Goal: Task Accomplishment & Management: Complete application form

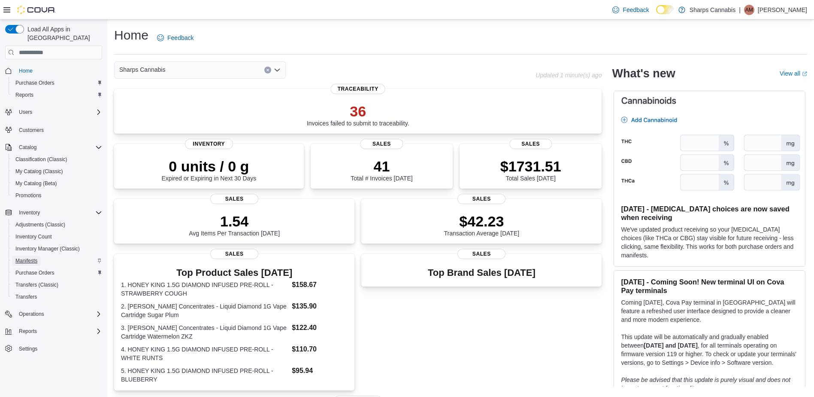
click at [36, 257] on span "Manifests" at bounding box center [26, 260] width 22 height 7
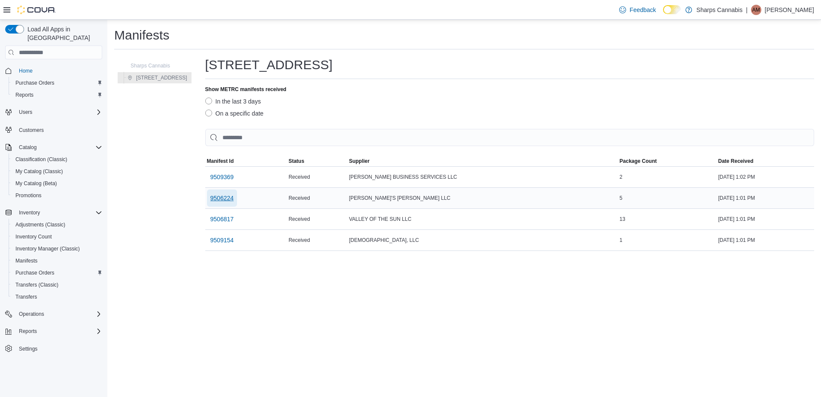
click at [234, 200] on span "9506224" at bounding box center [222, 198] width 24 height 9
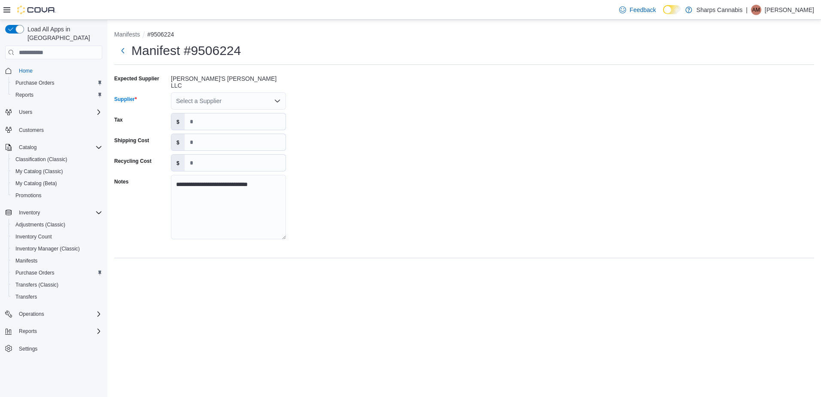
click at [231, 96] on div "Select a Supplier" at bounding box center [228, 100] width 115 height 17
type input "****"
click at [213, 112] on span "[PERSON_NAME]" at bounding box center [233, 111] width 94 height 9
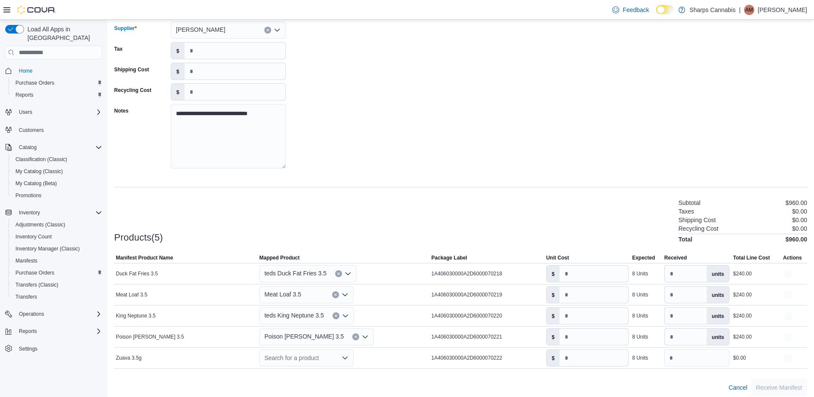
scroll to position [73, 0]
click at [337, 270] on icon "Clear input" at bounding box center [338, 271] width 3 height 3
type input "*"
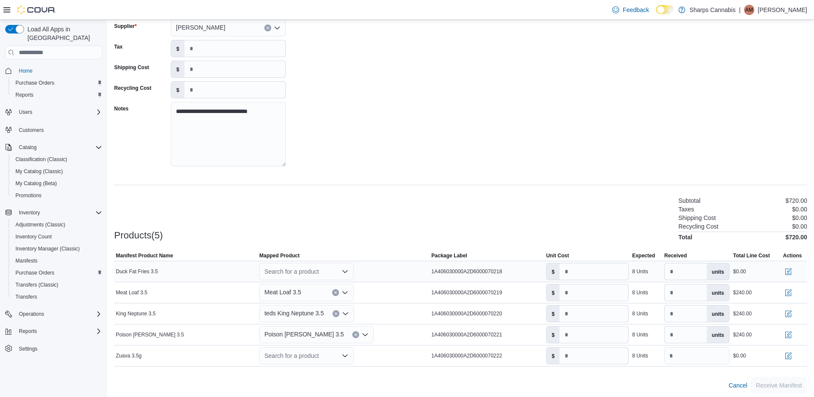
click at [343, 240] on div at bounding box center [460, 245] width 693 height 10
click at [336, 291] on icon "Clear input" at bounding box center [335, 292] width 3 height 3
type input "*"
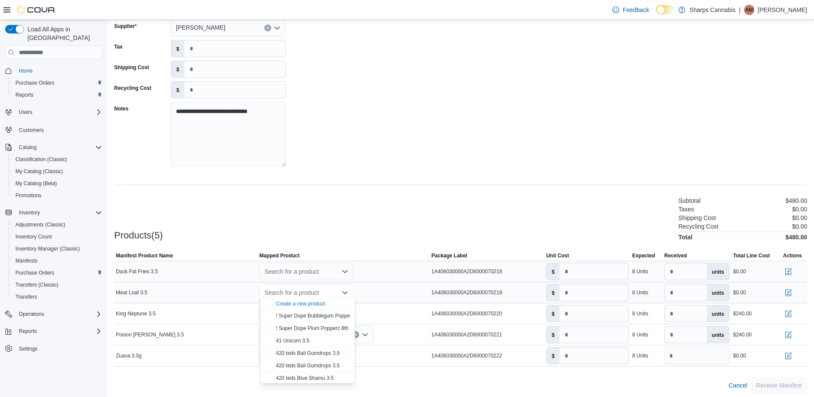
click at [343, 232] on div "Products(5) Subtotal $480.00 Taxes $0.00 Shipping Cost $0.00 Recycling Cost $0.…" at bounding box center [460, 217] width 693 height 45
click at [337, 312] on icon "Clear input" at bounding box center [335, 313] width 3 height 3
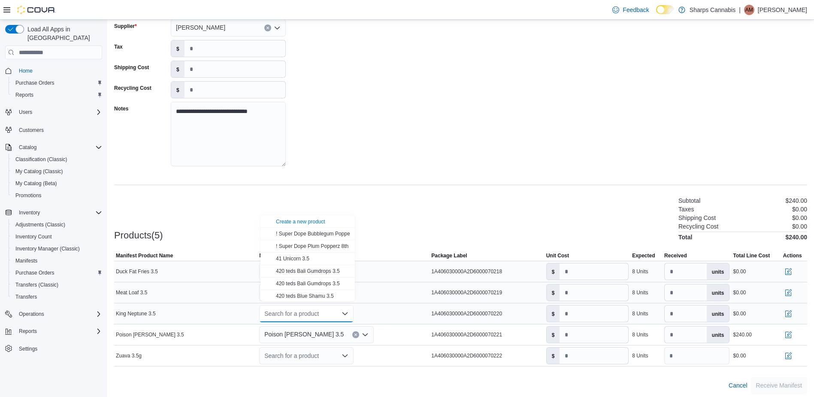
type input "*"
click at [348, 223] on button "Create a new product" at bounding box center [308, 221] width 94 height 12
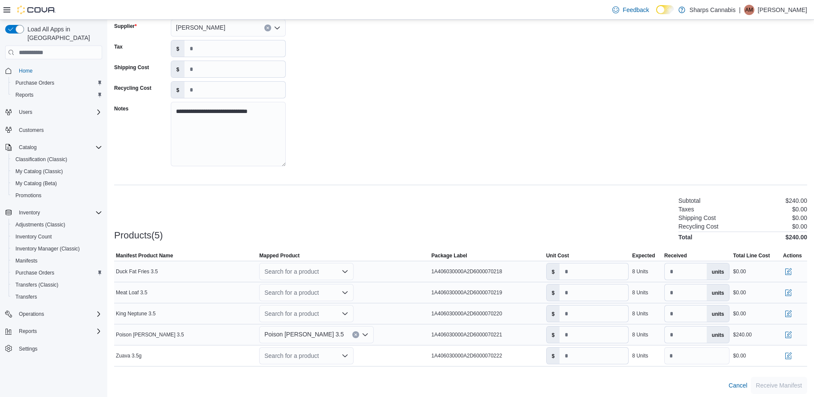
click at [352, 331] on button "Clear input" at bounding box center [355, 334] width 7 height 7
type input "*"
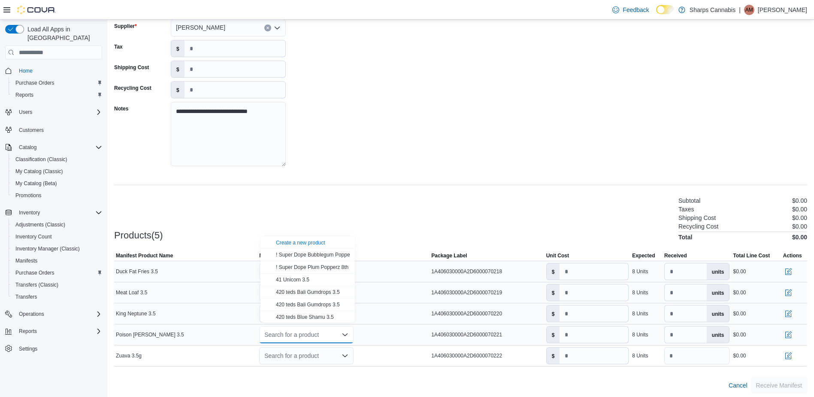
click at [290, 207] on div "Products(5) Subtotal $0.00 Taxes $0.00 Shipping Cost $0.00 Recycling Cost $0.00…" at bounding box center [460, 217] width 693 height 45
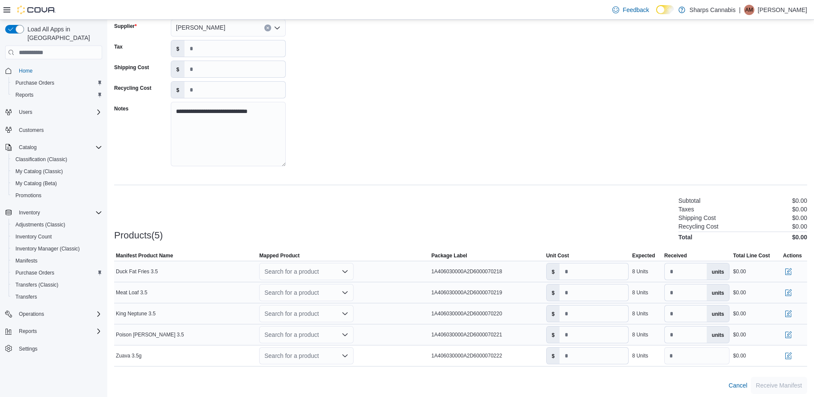
click at [298, 267] on div "Search for a product" at bounding box center [306, 271] width 94 height 17
click at [299, 281] on div "Create a new product" at bounding box center [300, 282] width 49 height 7
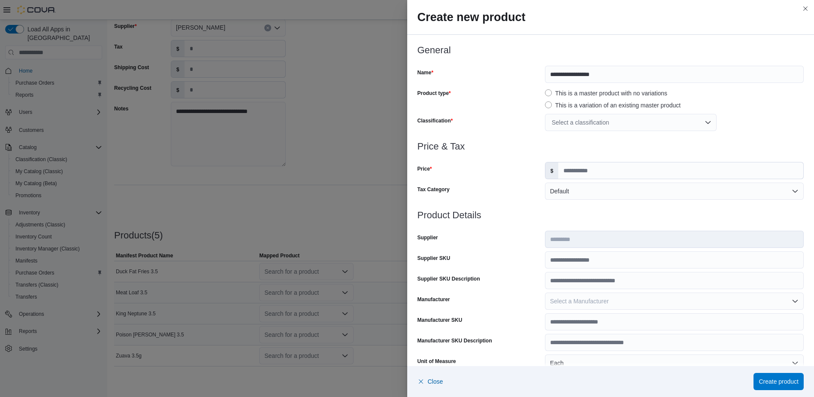
click at [601, 130] on div "Select a classification" at bounding box center [631, 122] width 172 height 17
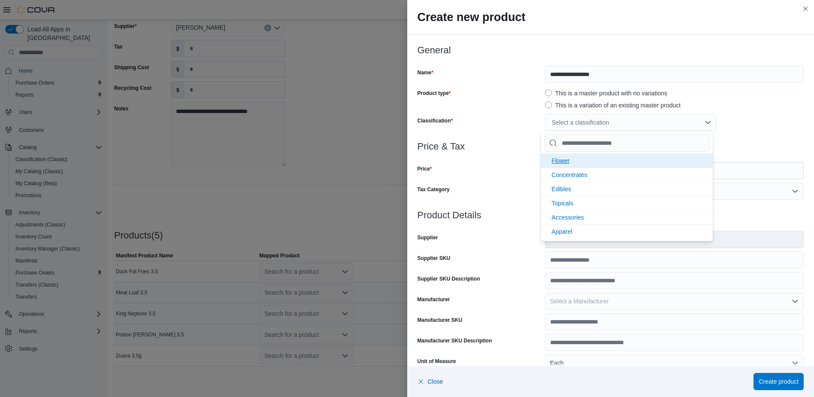
click at [581, 166] on li "Flower" at bounding box center [627, 160] width 172 height 14
click at [755, 154] on div at bounding box center [611, 157] width 387 height 10
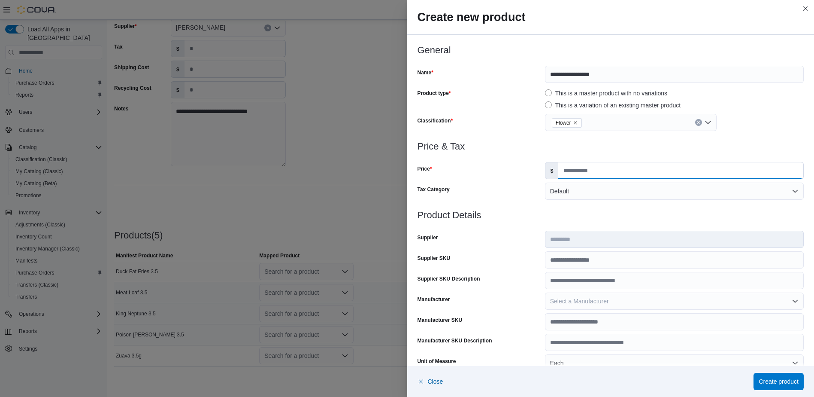
click at [636, 172] on input "Price" at bounding box center [681, 170] width 245 height 16
type input "*****"
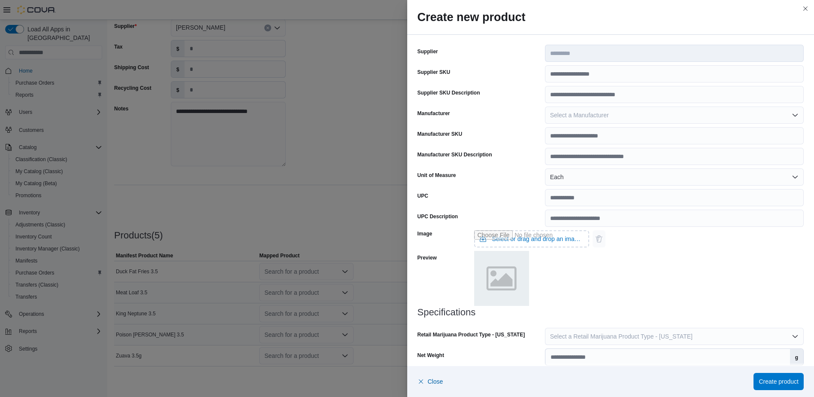
scroll to position [216, 0]
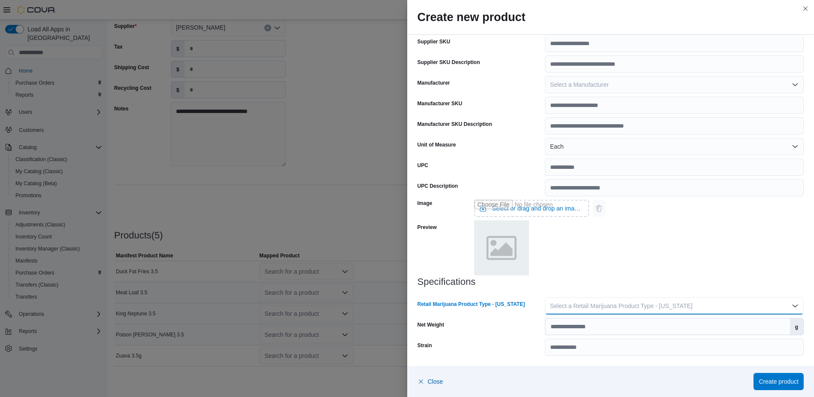
click at [604, 314] on button "Select a Retail Marijuana Product Type - [US_STATE]" at bounding box center [674, 305] width 259 height 17
click at [598, 321] on span "Flower" at bounding box center [675, 323] width 241 height 10
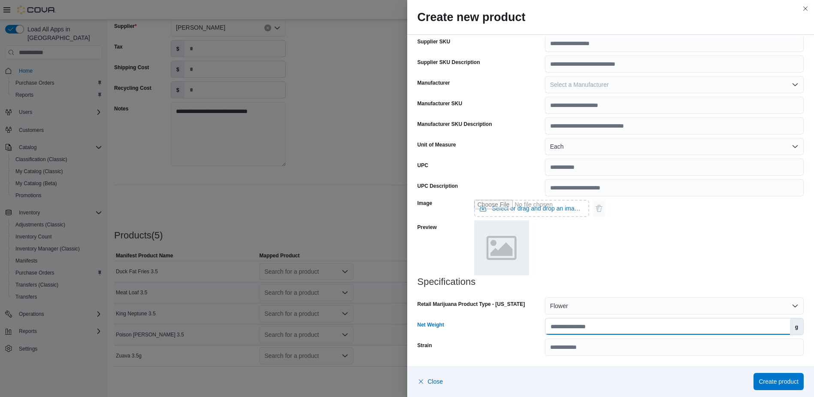
click at [598, 328] on input "Net Weight" at bounding box center [668, 326] width 245 height 16
type input "***"
click at [795, 386] on span "Create product" at bounding box center [779, 380] width 40 height 17
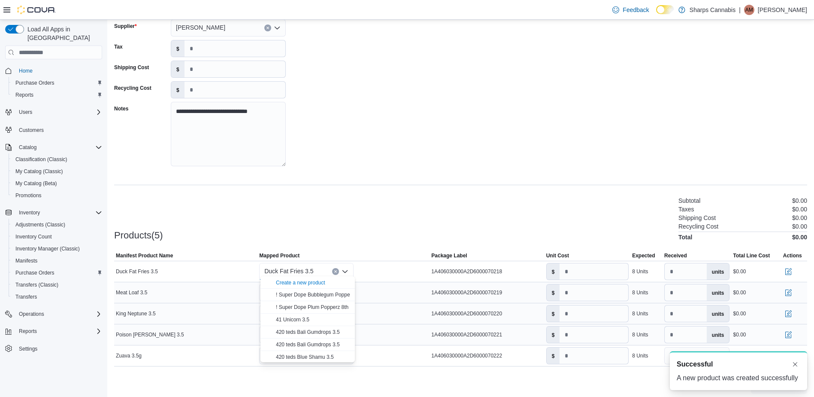
scroll to position [0, 0]
click at [434, 188] on div "**********" at bounding box center [460, 196] width 693 height 395
click at [302, 288] on div "Search for a product" at bounding box center [306, 292] width 94 height 17
click at [298, 305] on div "Create a new product" at bounding box center [300, 303] width 49 height 7
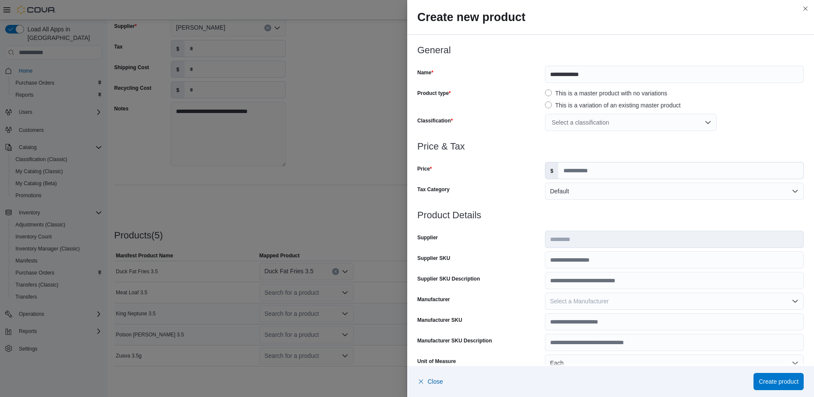
click at [598, 125] on div "Select a classification" at bounding box center [631, 122] width 172 height 17
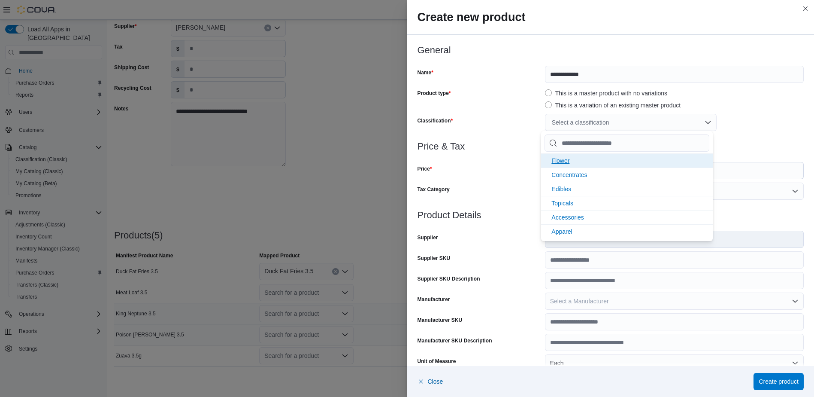
click at [595, 161] on li "Flower" at bounding box center [627, 160] width 172 height 14
click at [760, 166] on input "Price" at bounding box center [681, 170] width 245 height 16
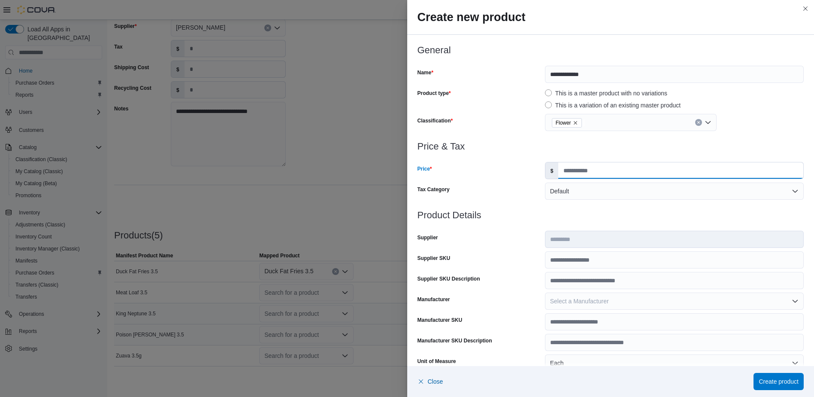
type input "*****"
type input "***"
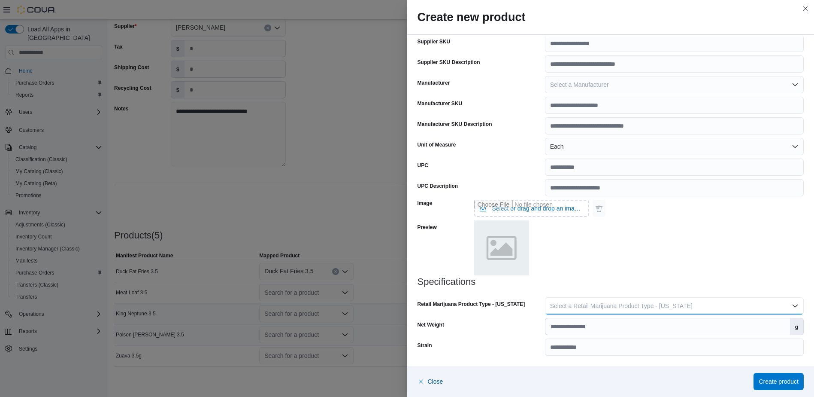
click at [717, 310] on button "Select a Retail Marijuana Product Type - [US_STATE]" at bounding box center [674, 305] width 259 height 17
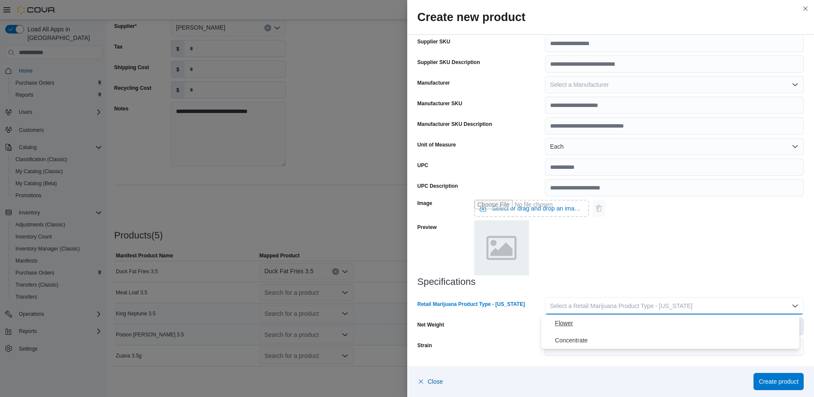
click at [696, 325] on span "Flower" at bounding box center [675, 323] width 241 height 10
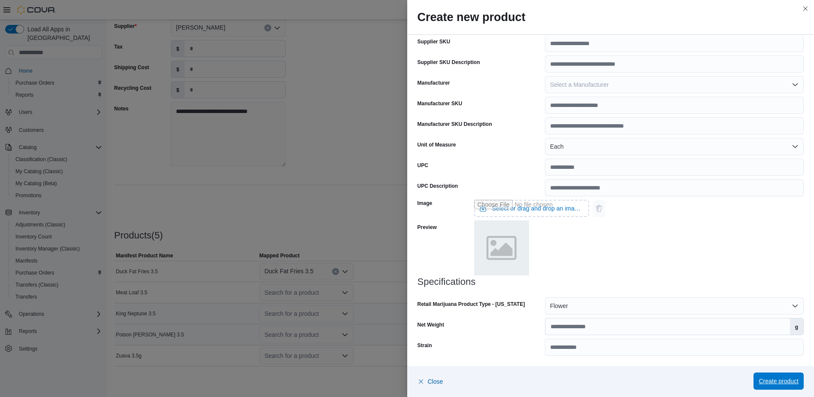
click at [775, 382] on span "Create product" at bounding box center [779, 381] width 40 height 9
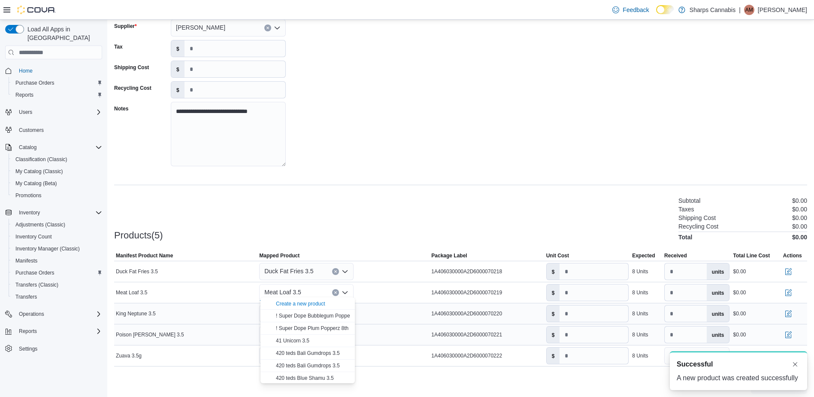
scroll to position [0, 0]
click at [286, 245] on div at bounding box center [460, 245] width 693 height 10
click at [307, 313] on div "Search for a product" at bounding box center [306, 313] width 94 height 17
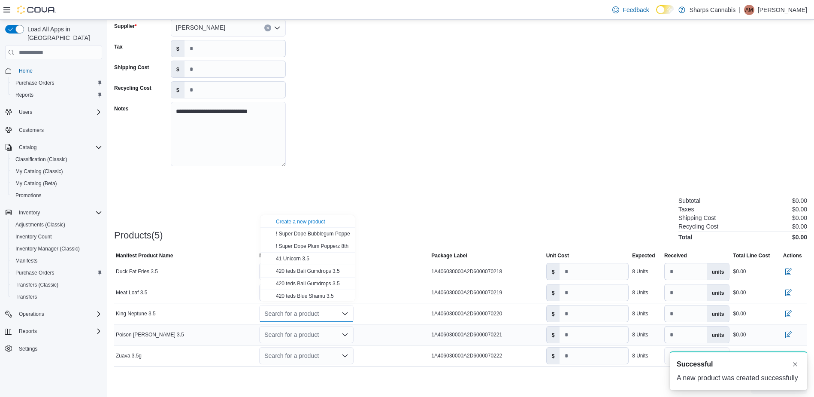
click at [298, 220] on div "Create a new product" at bounding box center [300, 221] width 49 height 7
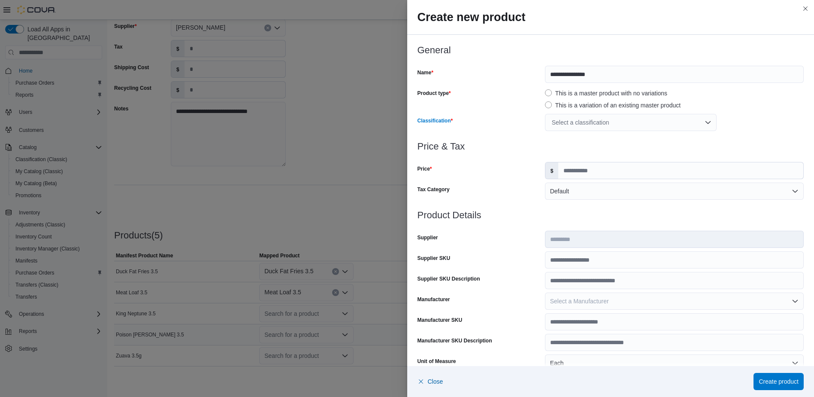
click at [594, 114] on div "Select a classification" at bounding box center [631, 122] width 172 height 17
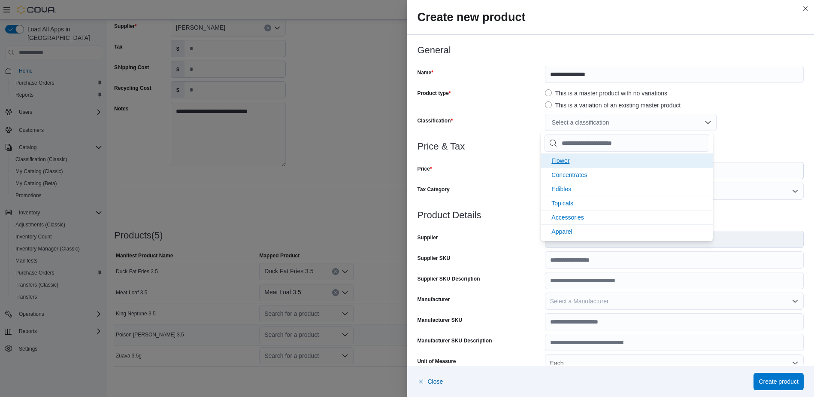
click at [578, 163] on li "Flower" at bounding box center [627, 160] width 172 height 14
click at [744, 165] on input "Price" at bounding box center [681, 170] width 245 height 16
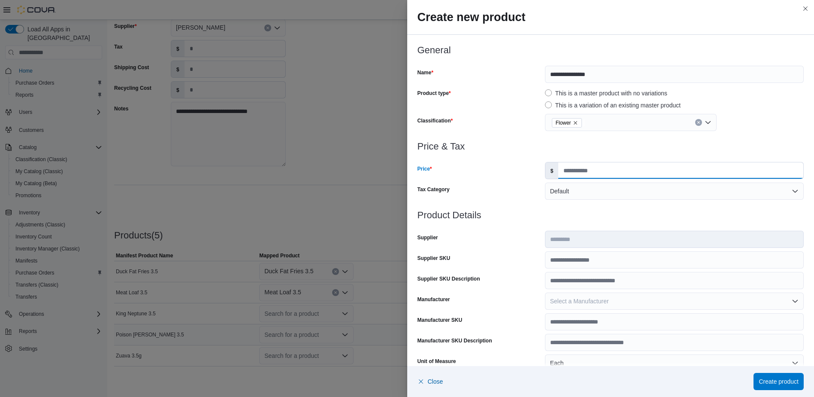
type input "*****"
type input "***"
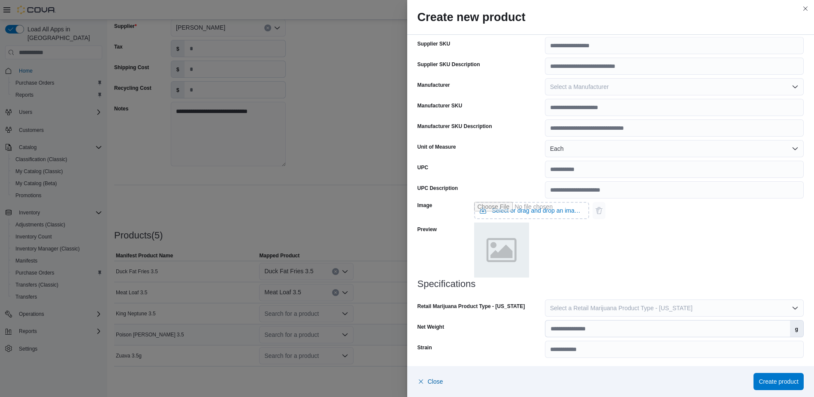
scroll to position [216, 0]
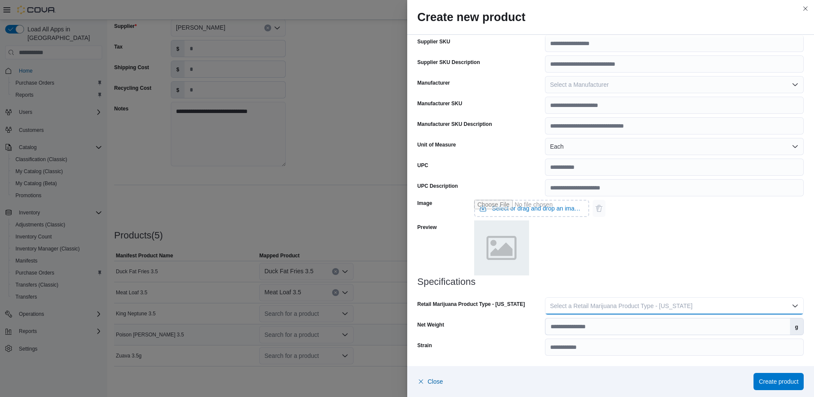
click at [730, 301] on button "Select a Retail Marijuana Product Type - [US_STATE]" at bounding box center [674, 305] width 259 height 17
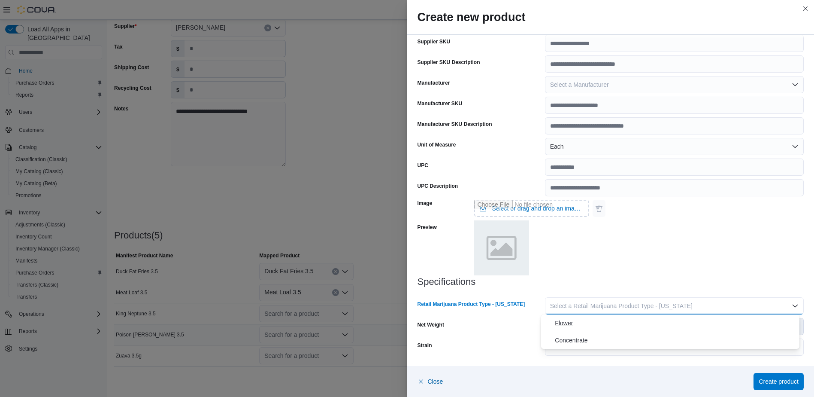
click at [704, 318] on span "Flower" at bounding box center [675, 323] width 241 height 10
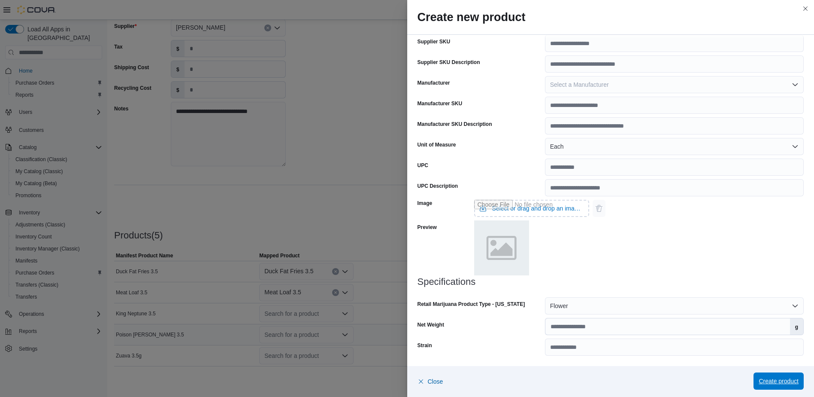
click at [781, 380] on span "Create product" at bounding box center [779, 381] width 40 height 9
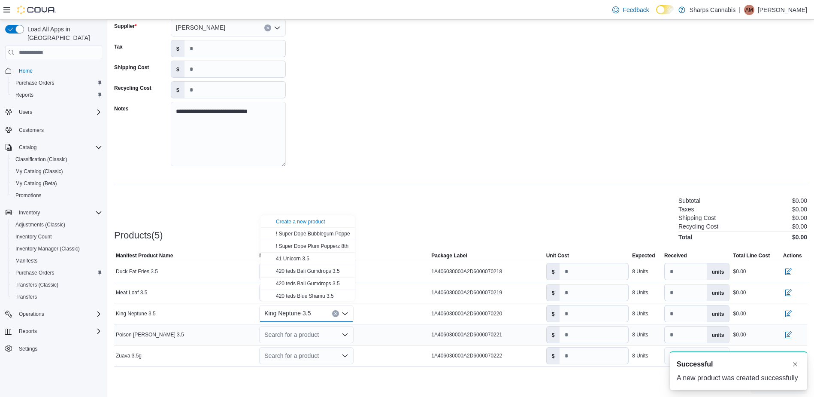
scroll to position [0, 0]
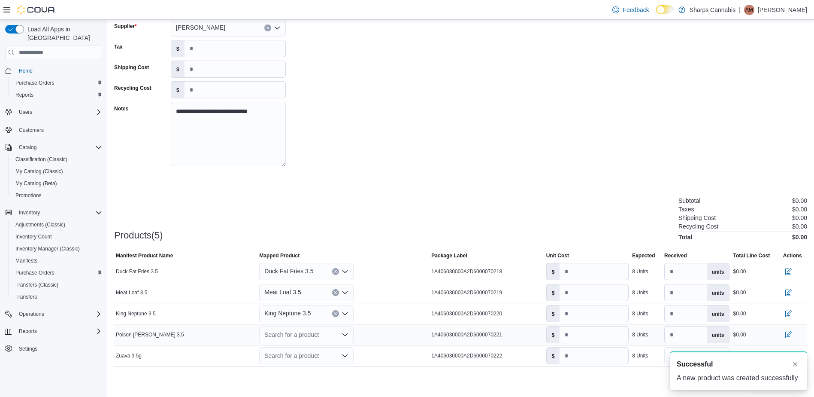
click at [302, 329] on div "Search for a product" at bounding box center [306, 334] width 94 height 17
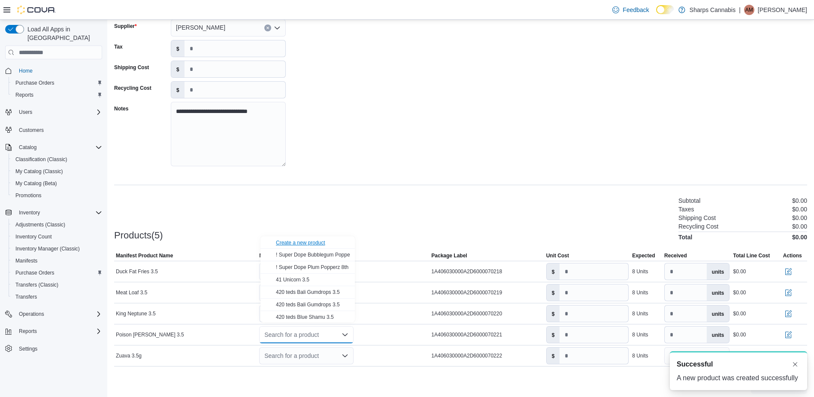
click at [292, 242] on div "Create a new product" at bounding box center [300, 242] width 49 height 7
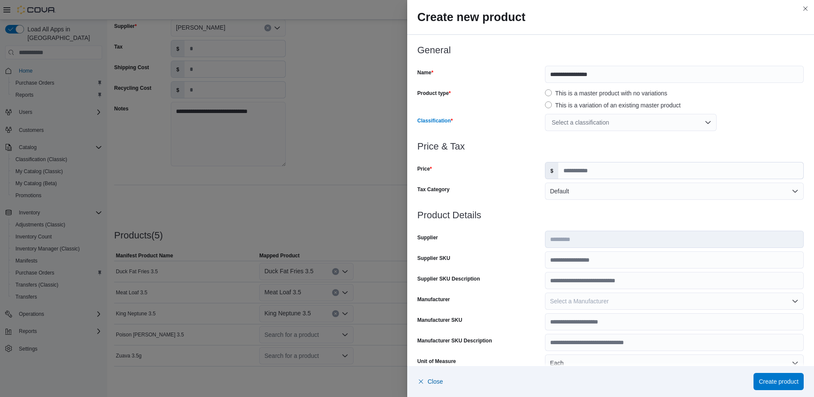
click at [610, 122] on div "Select a classification" at bounding box center [631, 122] width 172 height 17
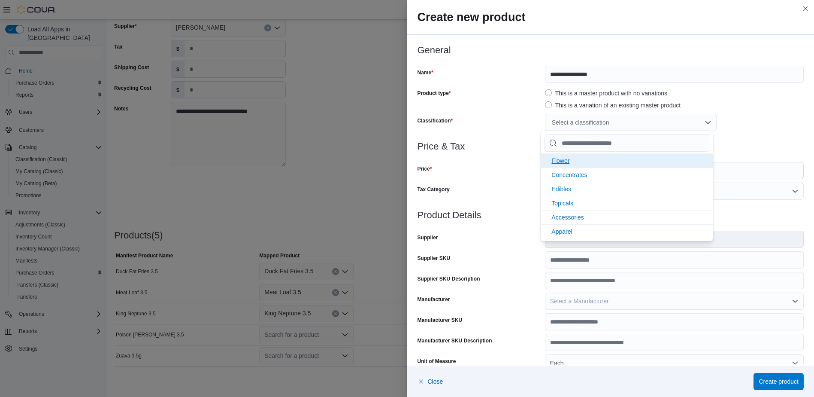
click at [586, 161] on li "Flower" at bounding box center [627, 160] width 172 height 14
click at [760, 172] on input "Price" at bounding box center [681, 170] width 245 height 16
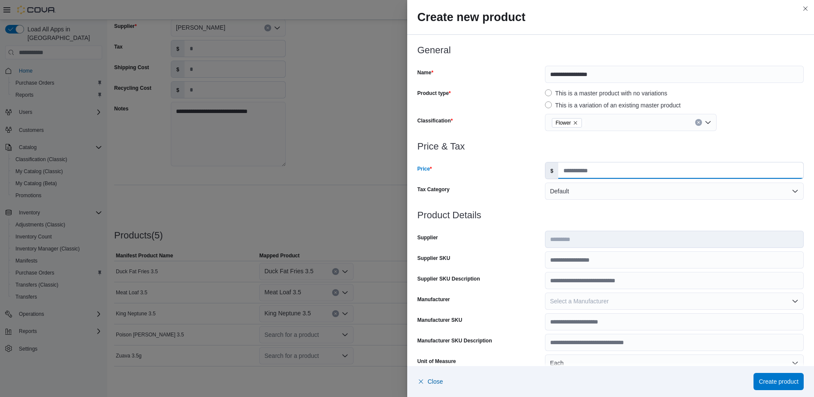
type input "*****"
type input "***"
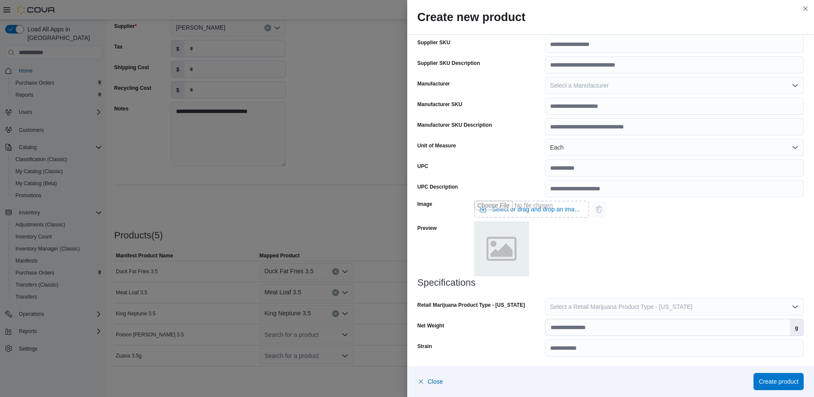
scroll to position [216, 0]
click at [627, 304] on span "Select a Retail Marijuana Product Type - [US_STATE]" at bounding box center [621, 305] width 143 height 7
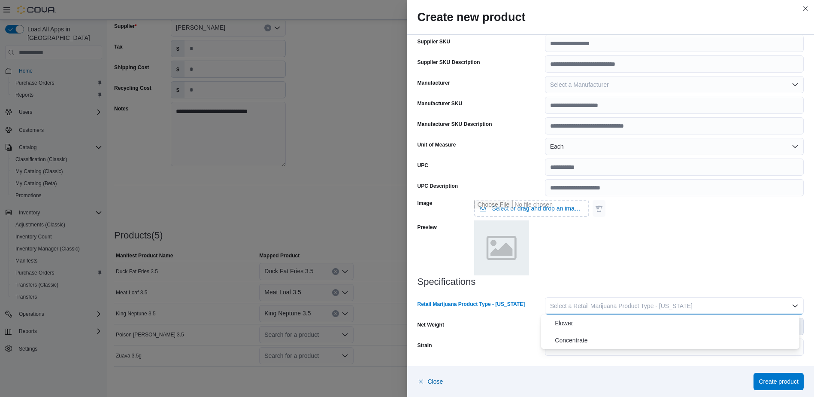
click at [624, 318] on span "Flower" at bounding box center [675, 323] width 241 height 10
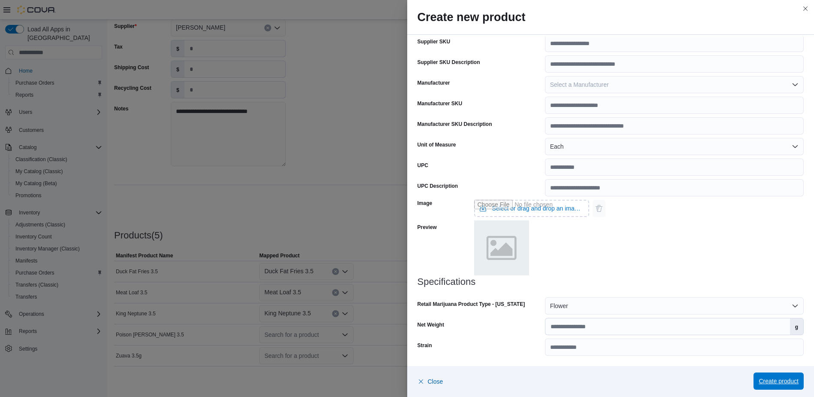
click at [786, 378] on span "Create product" at bounding box center [779, 381] width 40 height 9
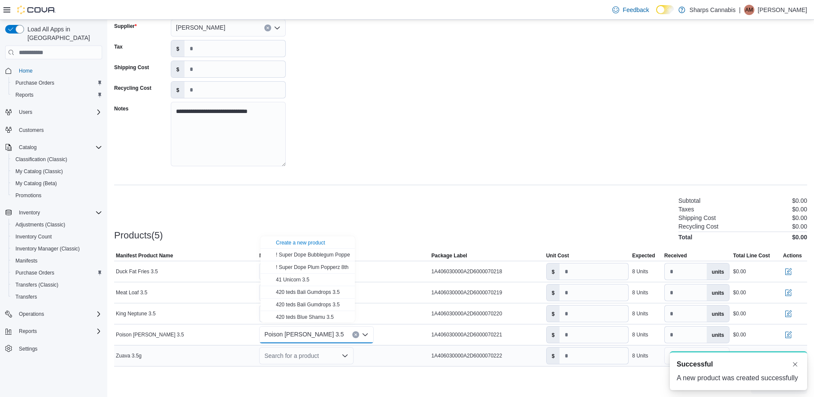
scroll to position [0, 0]
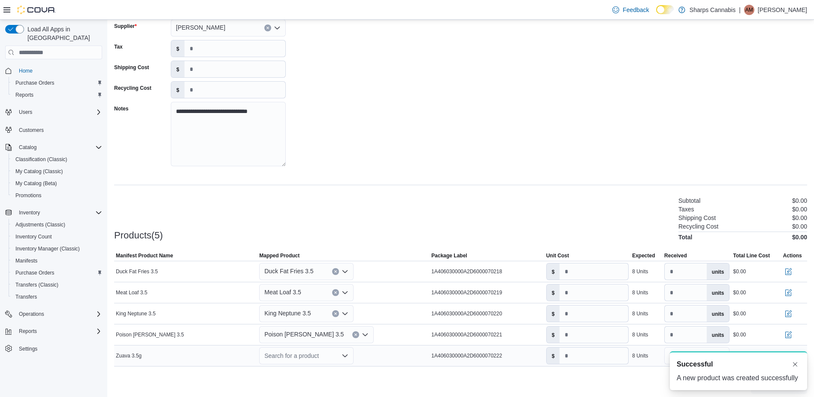
click at [302, 352] on div "Search for a product" at bounding box center [306, 355] width 94 height 17
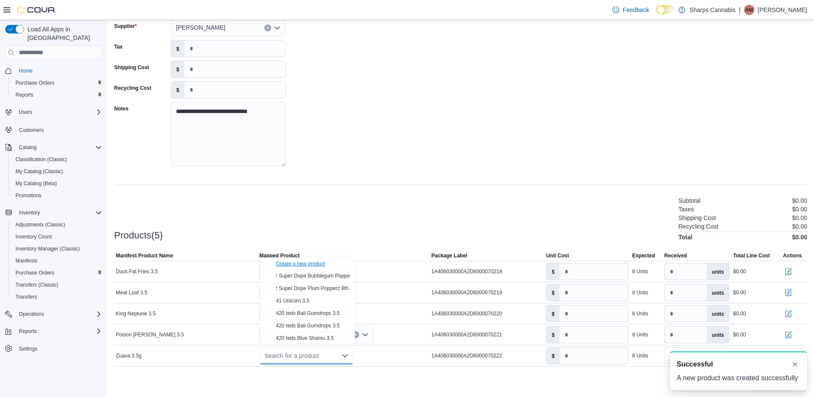
click at [298, 263] on div "Create a new product" at bounding box center [300, 263] width 49 height 7
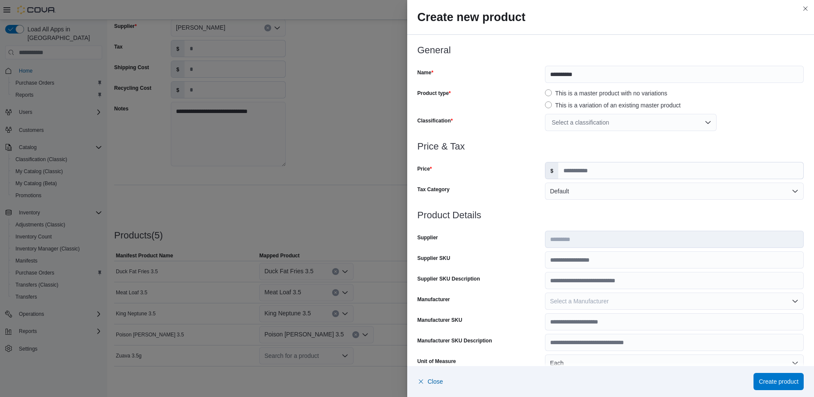
click at [577, 117] on div "Select a classification" at bounding box center [631, 122] width 172 height 17
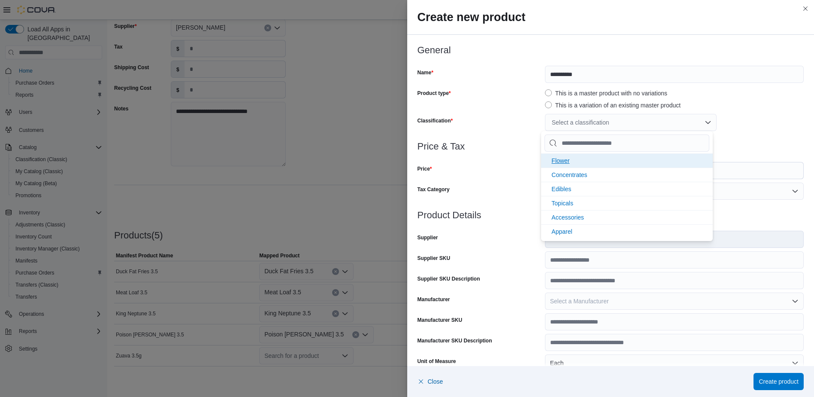
click at [576, 163] on li "Flower" at bounding box center [627, 160] width 172 height 14
click at [757, 173] on input "Price" at bounding box center [681, 170] width 245 height 16
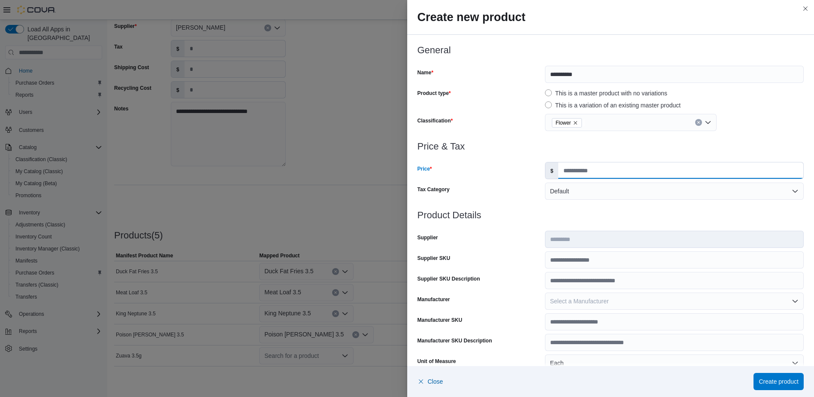
type input "*****"
type input "***"
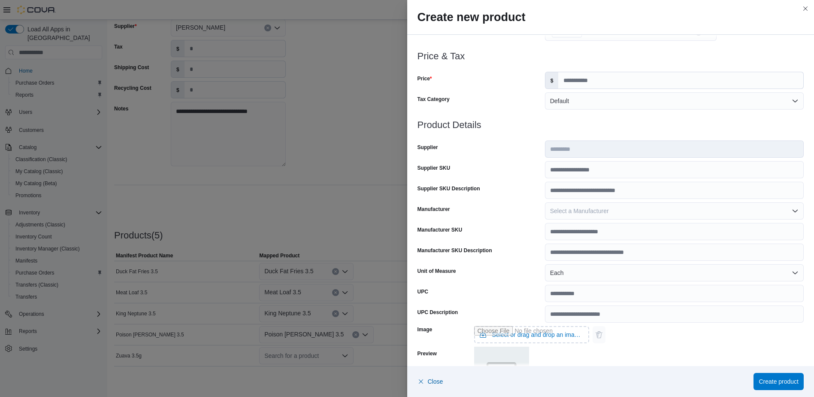
scroll to position [216, 0]
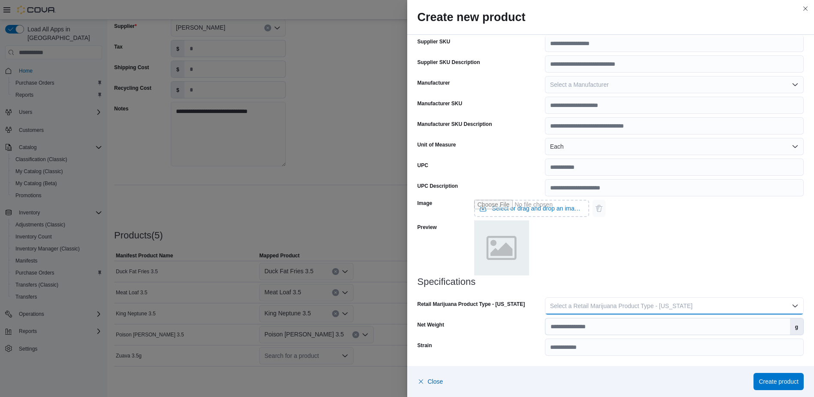
click at [639, 305] on span "Select a Retail Marijuana Product Type - [US_STATE]" at bounding box center [621, 305] width 143 height 7
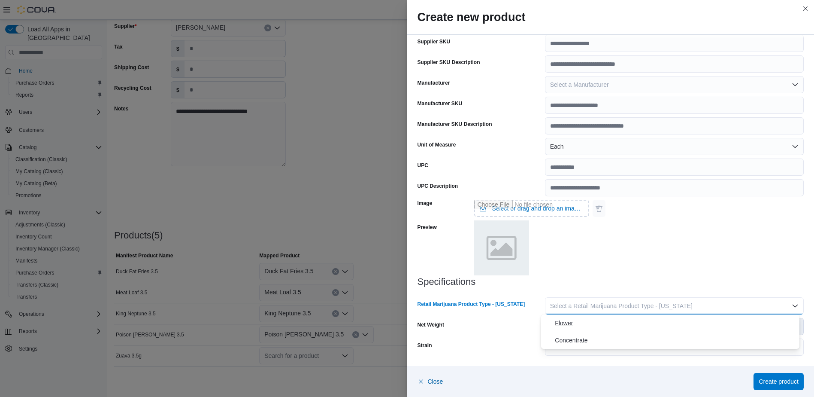
click at [635, 319] on span "Flower" at bounding box center [675, 323] width 241 height 10
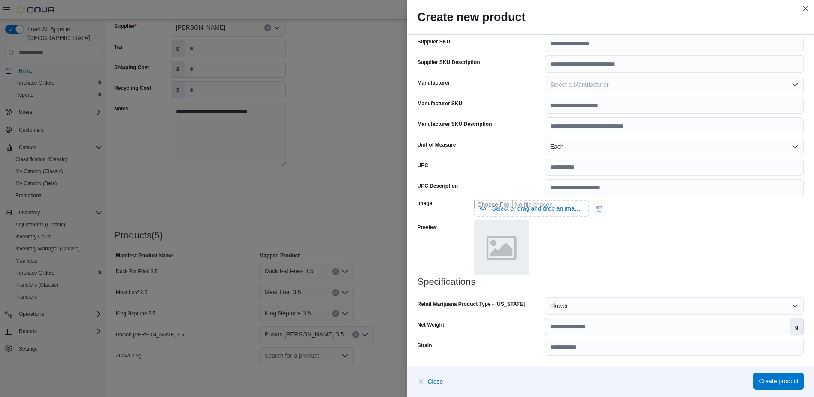
click at [778, 387] on span "Create product" at bounding box center [779, 380] width 40 height 17
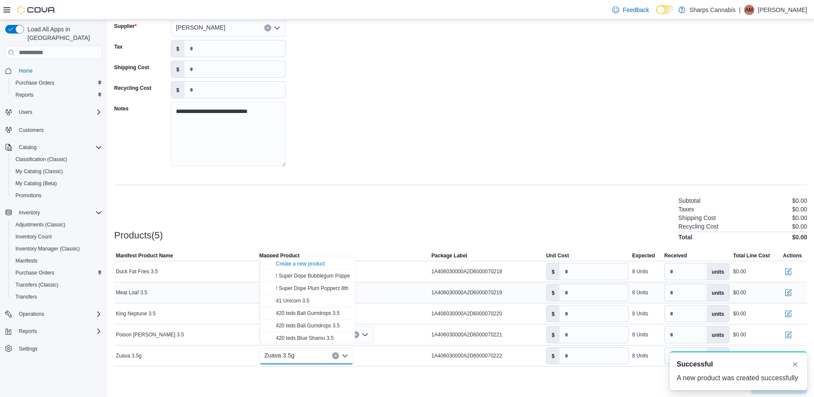
scroll to position [0, 0]
click at [595, 269] on input "number" at bounding box center [594, 271] width 69 height 16
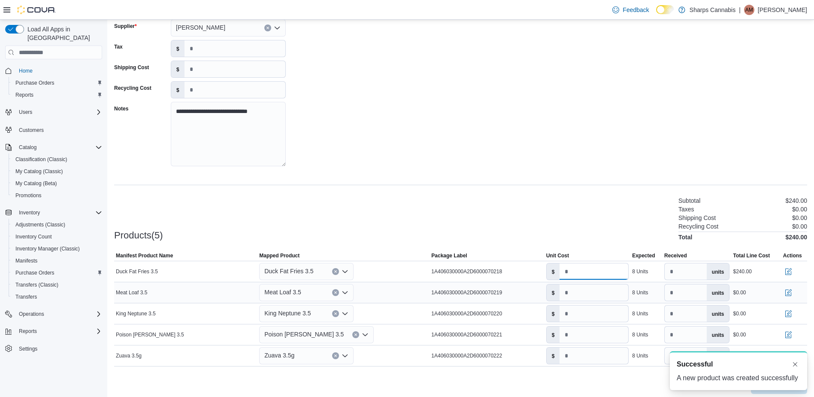
type input "**"
click at [592, 288] on input "number" at bounding box center [594, 292] width 69 height 16
type input "**"
click at [591, 309] on input "number" at bounding box center [594, 313] width 69 height 16
type input "**"
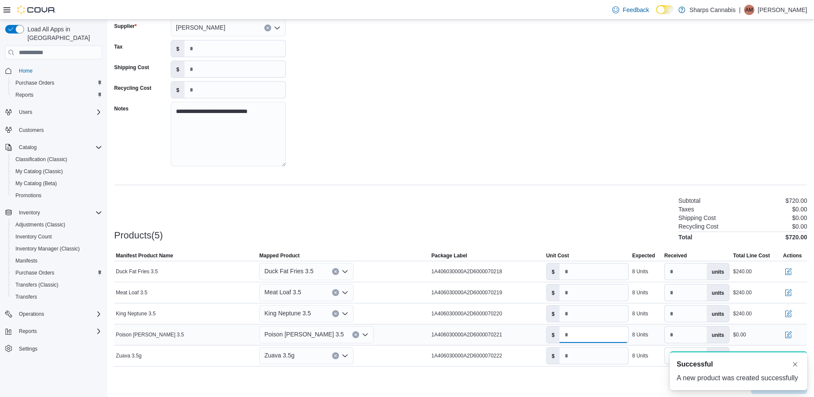
click at [591, 326] on input "number" at bounding box center [594, 334] width 69 height 16
type input "**"
click at [591, 347] on input "number" at bounding box center [594, 355] width 69 height 16
type input "**"
click at [797, 363] on button "Dismiss toast" at bounding box center [795, 363] width 10 height 10
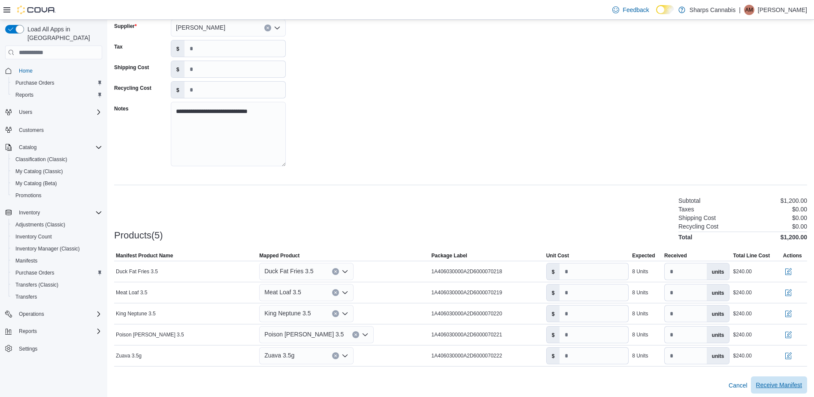
click at [795, 385] on span "Receive Manifest" at bounding box center [779, 384] width 46 height 9
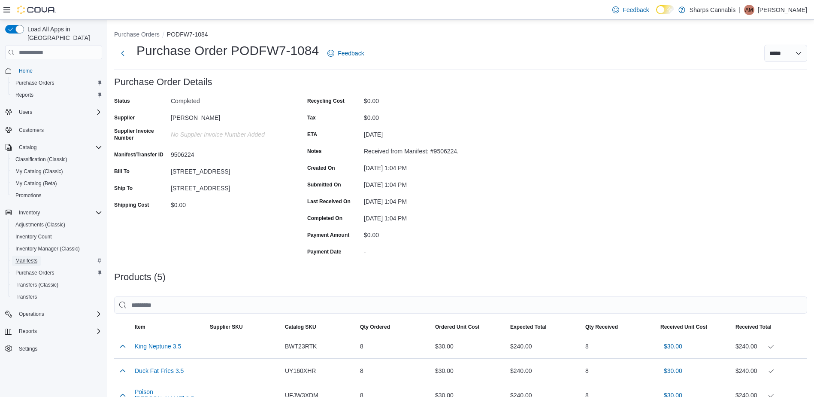
click at [30, 257] on span "Manifests" at bounding box center [26, 260] width 22 height 7
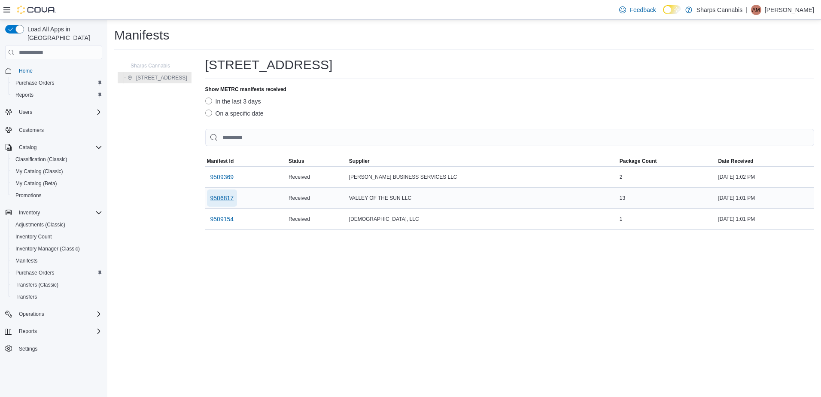
click at [232, 197] on span "9506817" at bounding box center [222, 198] width 24 height 9
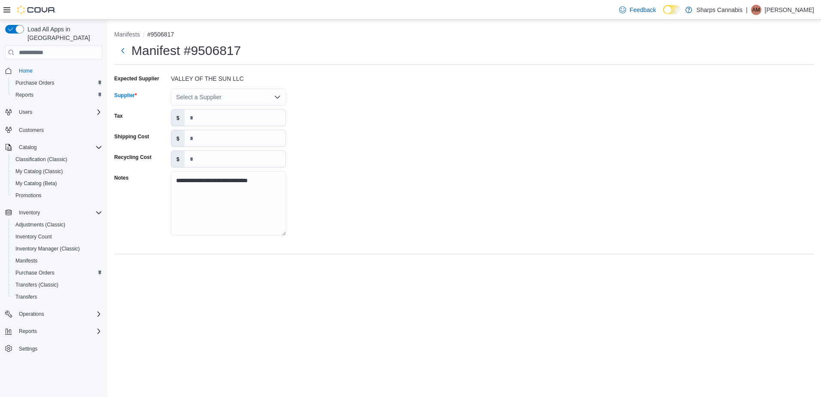
click at [239, 95] on div "Select a Supplier" at bounding box center [228, 96] width 115 height 17
type input "***"
click at [221, 109] on span "Dab daddy" at bounding box center [233, 111] width 94 height 9
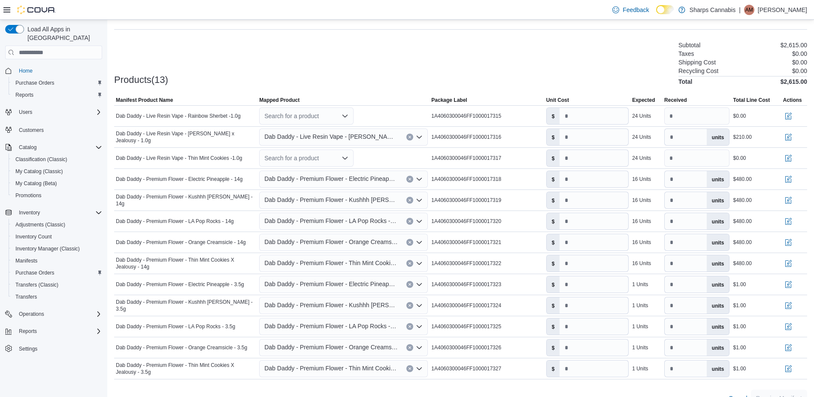
scroll to position [191, 0]
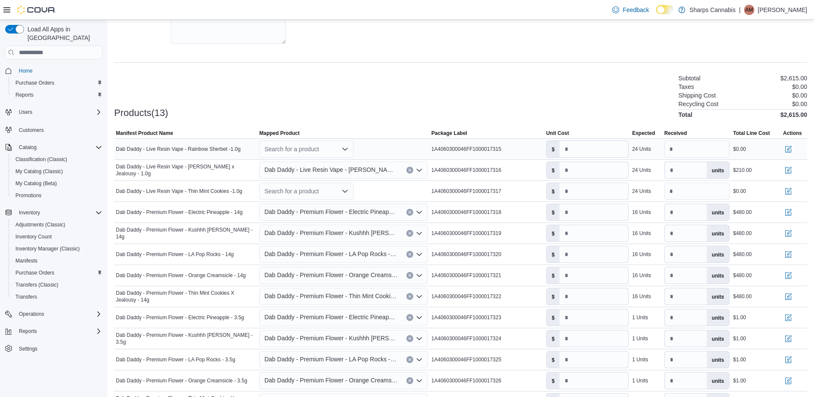
click at [310, 149] on div "Search for a product" at bounding box center [306, 148] width 94 height 17
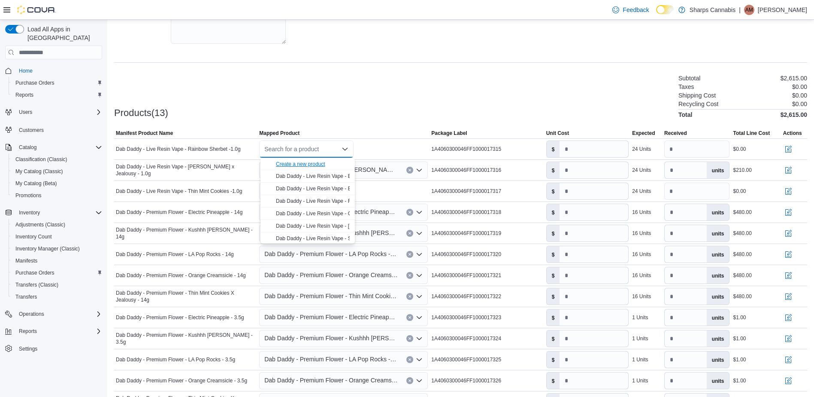
click at [304, 162] on div "Create a new product" at bounding box center [300, 164] width 49 height 7
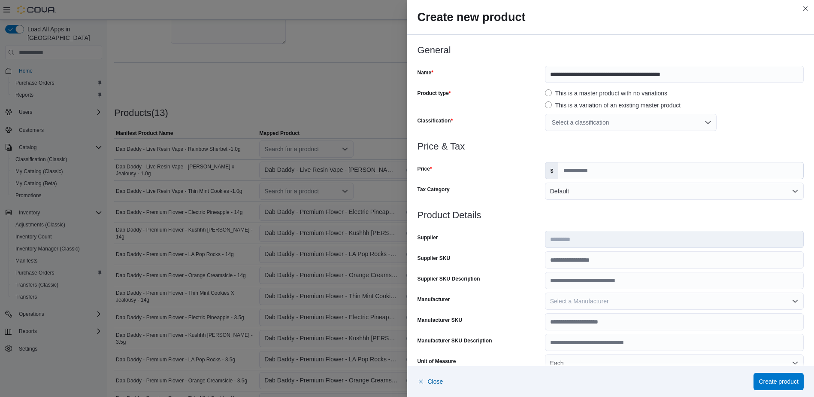
click at [601, 117] on div "Select a classification" at bounding box center [631, 122] width 172 height 17
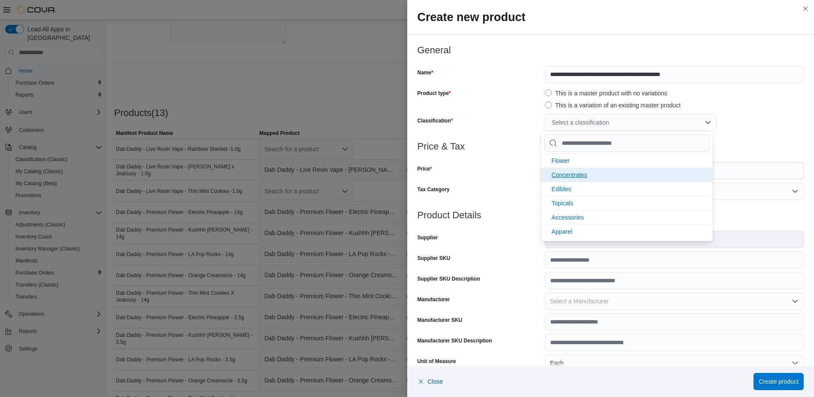
click at [580, 170] on li "Concentrates" at bounding box center [627, 174] width 172 height 14
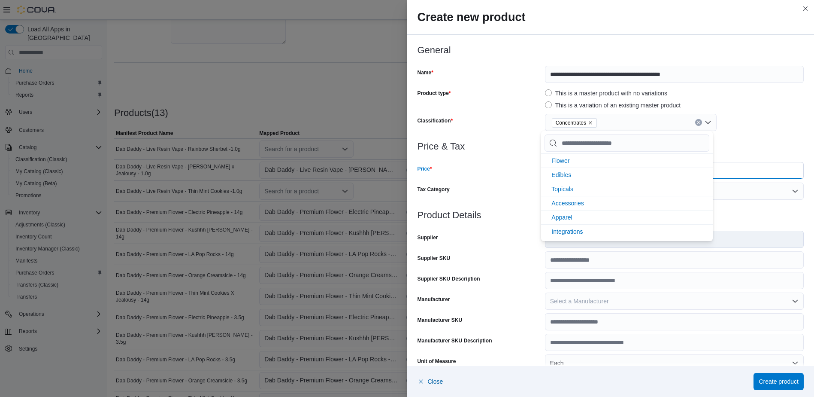
click at [742, 174] on input "Price" at bounding box center [681, 170] width 245 height 16
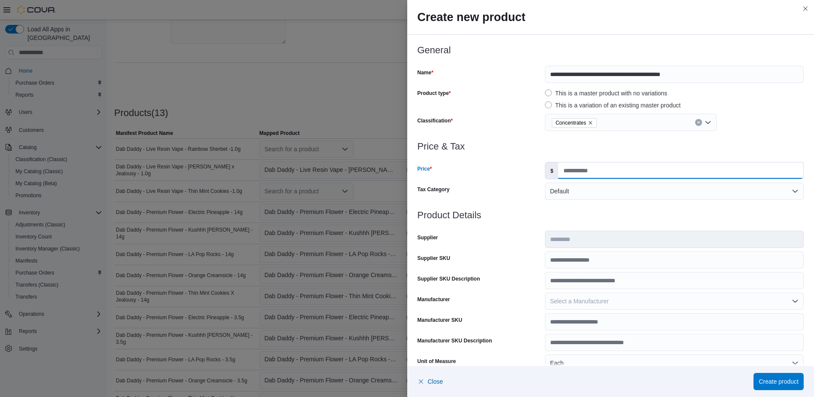
type input "*****"
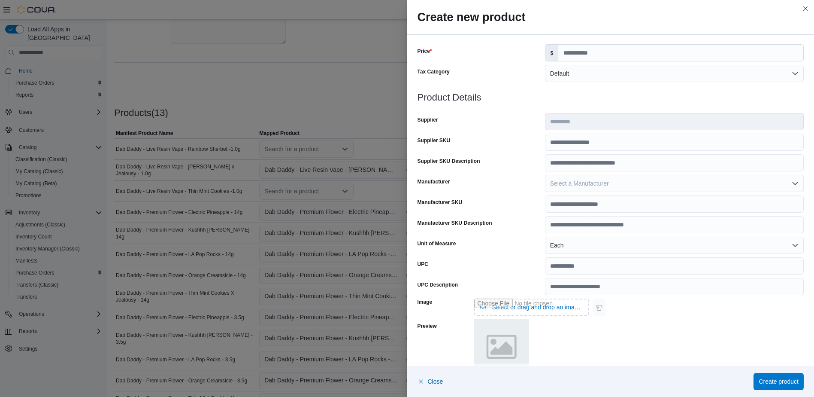
scroll to position [216, 0]
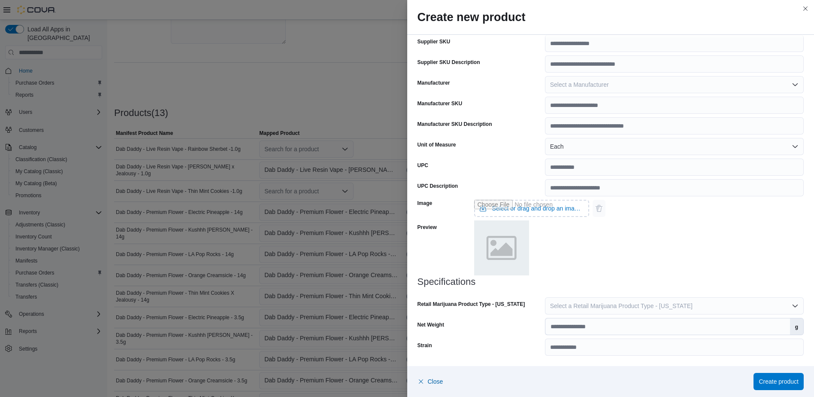
drag, startPoint x: 687, startPoint y: 294, endPoint x: 683, endPoint y: 303, distance: 9.8
click at [685, 296] on div at bounding box center [611, 292] width 387 height 10
click at [683, 303] on button "Select a Retail Marijuana Product Type - [US_STATE]" at bounding box center [674, 305] width 259 height 17
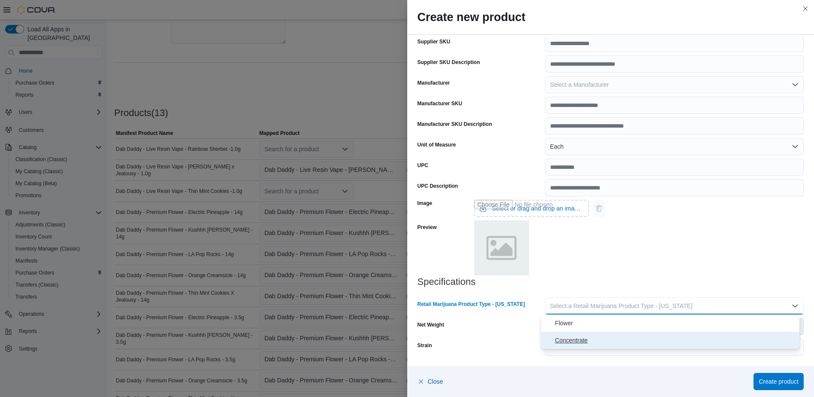
click at [663, 338] on span "Concentrate" at bounding box center [675, 340] width 241 height 10
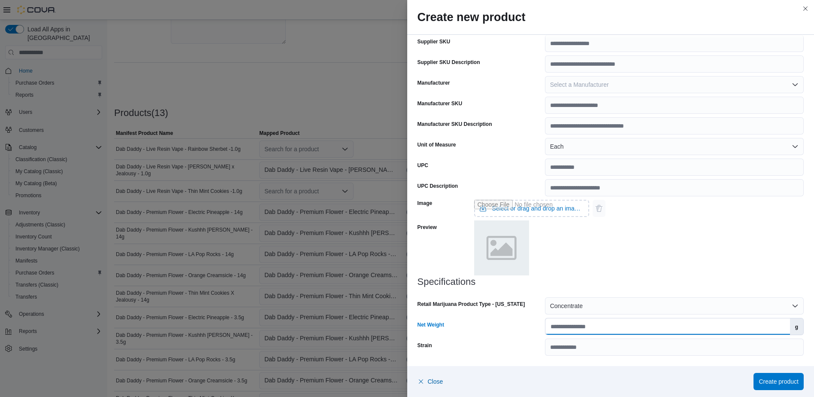
click at [658, 323] on input "Net Weight" at bounding box center [668, 326] width 245 height 16
type input "*"
click at [776, 380] on span "Create product" at bounding box center [779, 381] width 40 height 9
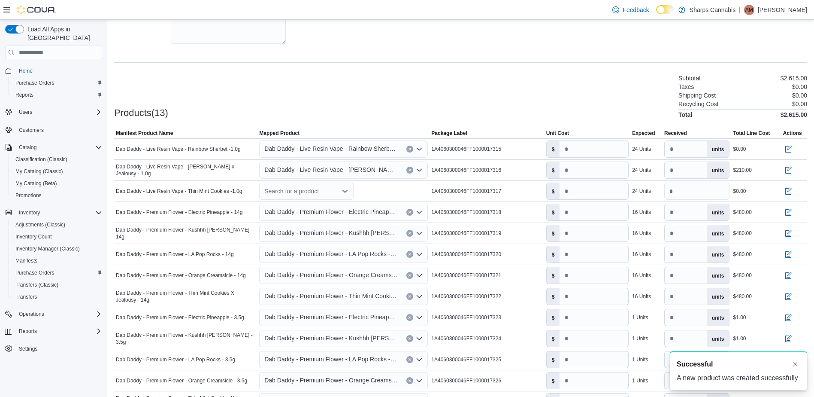
click at [340, 119] on div at bounding box center [460, 123] width 693 height 10
click at [317, 192] on div "Search for a product" at bounding box center [306, 190] width 94 height 17
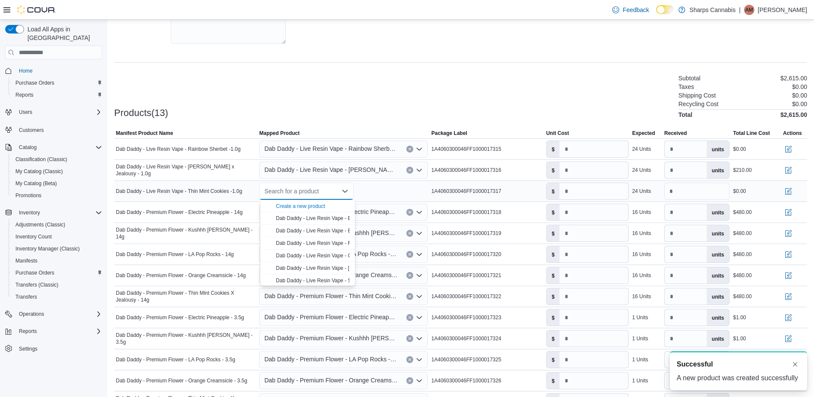
click at [313, 205] on div "Create a new product" at bounding box center [300, 206] width 49 height 7
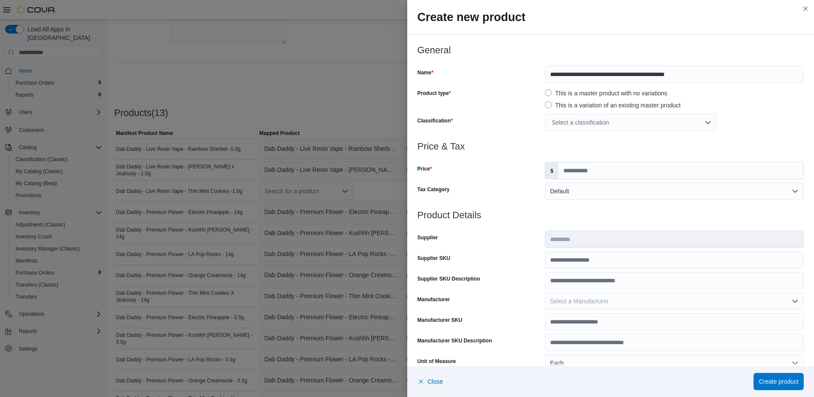
click at [591, 129] on div "Select a classification" at bounding box center [631, 122] width 172 height 17
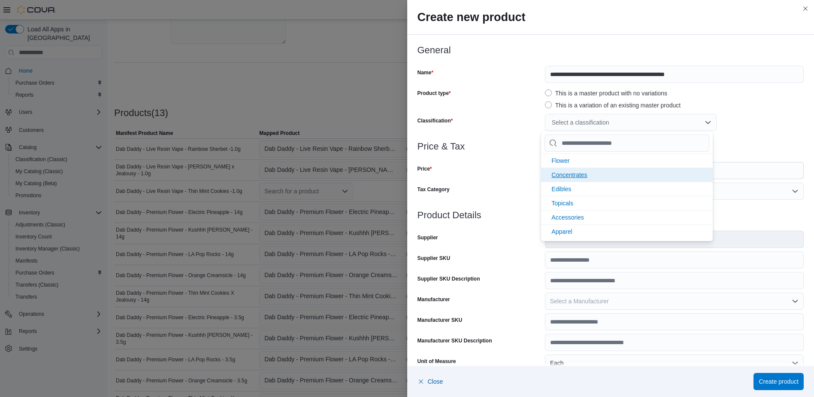
click at [586, 170] on li "Concentrates" at bounding box center [627, 174] width 172 height 14
click at [752, 170] on input "Price" at bounding box center [681, 170] width 245 height 16
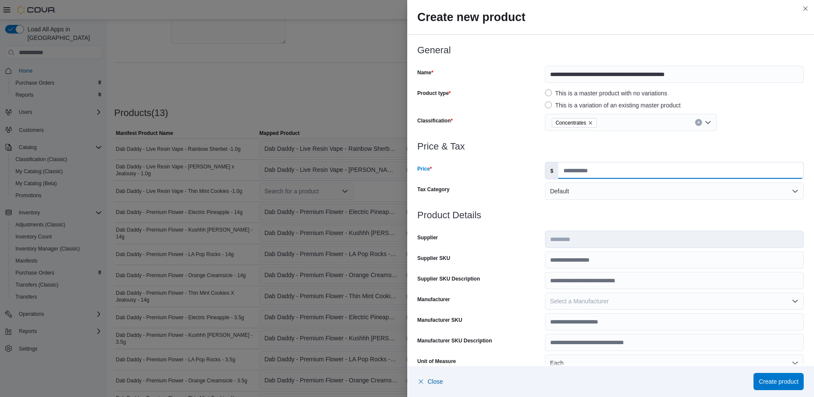
type input "*****"
type input "*"
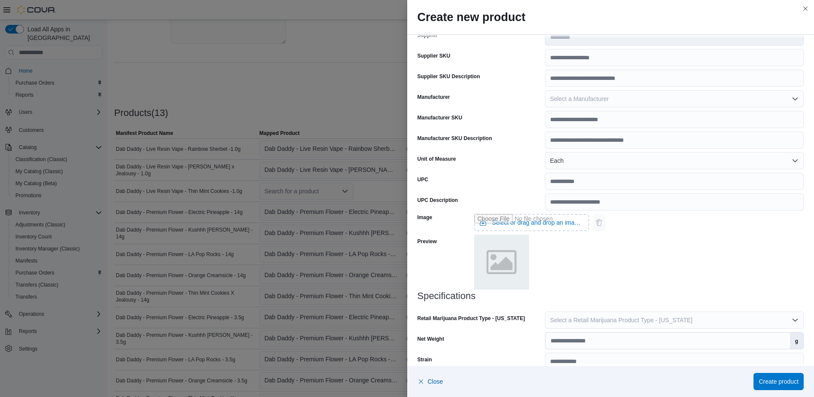
scroll to position [216, 0]
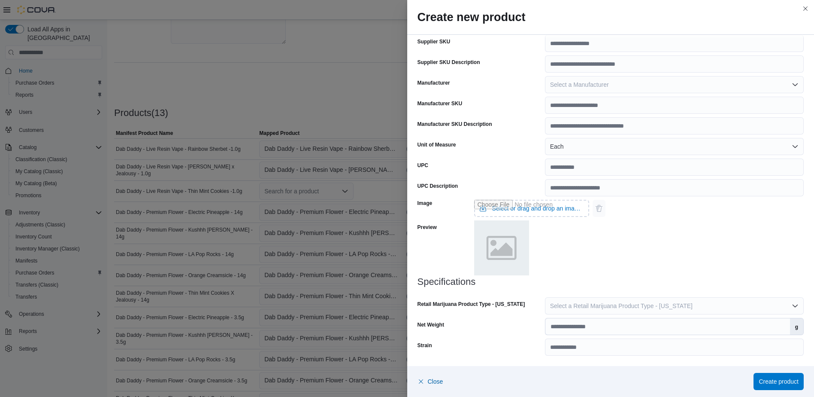
click at [696, 314] on div "Specifications Retail Marijuana Product Type - [US_STATE] Select a Retail Marij…" at bounding box center [611, 315] width 387 height 79
click at [670, 309] on span "Select a Retail Marijuana Product Type - [US_STATE]" at bounding box center [621, 305] width 143 height 7
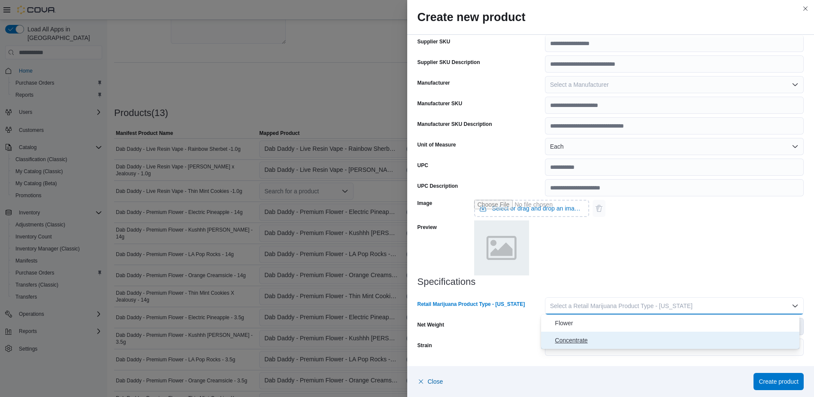
click at [656, 340] on span "Concentrate" at bounding box center [675, 340] width 241 height 10
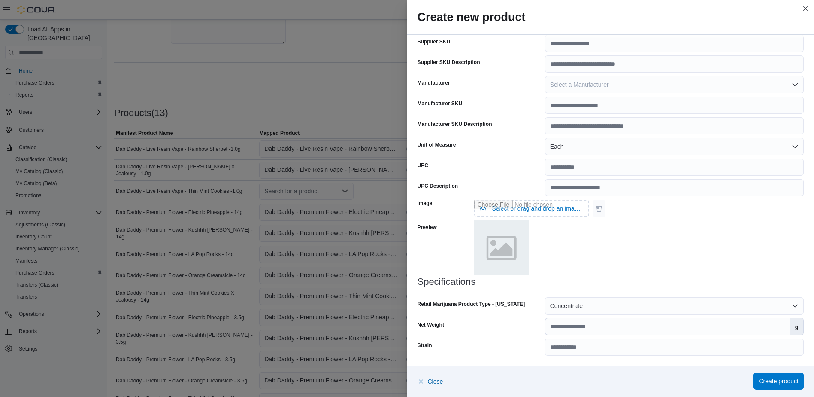
click at [773, 375] on span "Create product" at bounding box center [779, 380] width 40 height 17
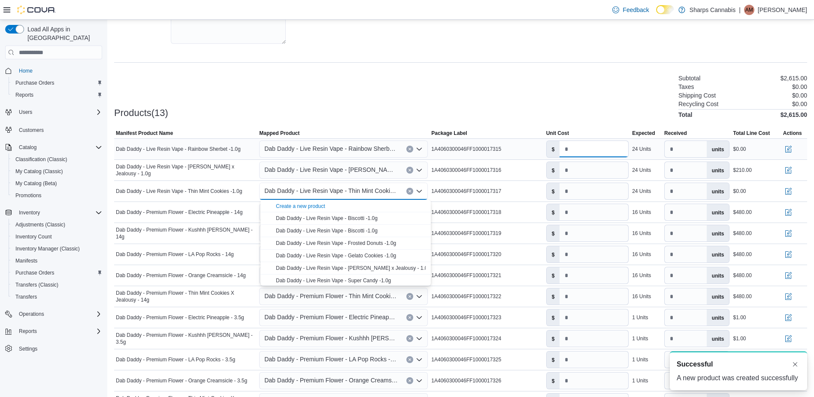
click at [602, 149] on input "number" at bounding box center [594, 149] width 69 height 16
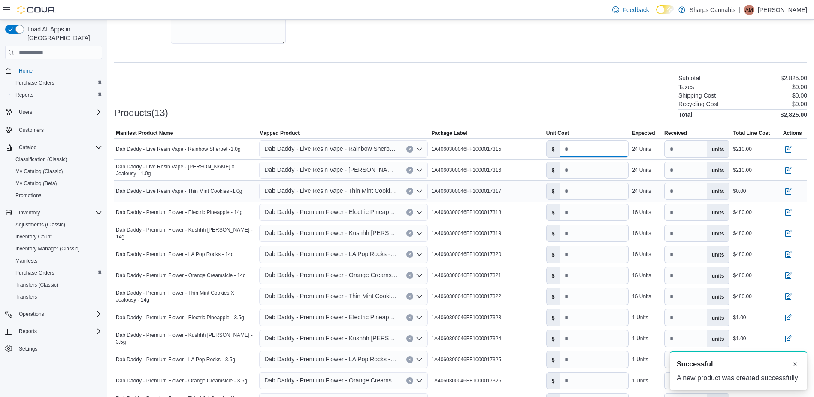
type input "****"
click at [585, 194] on input "number" at bounding box center [594, 191] width 69 height 16
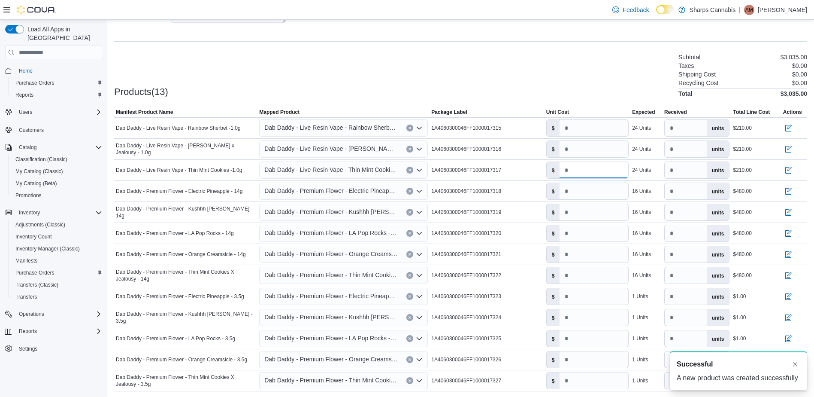
scroll to position [241, 0]
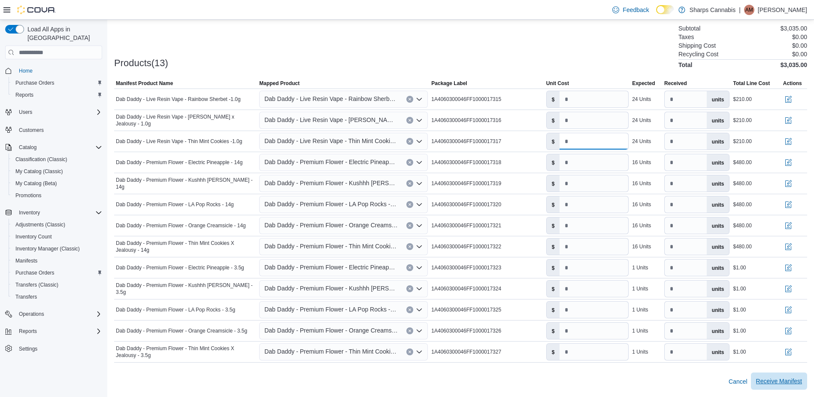
type input "****"
click at [776, 382] on span "Receive Manifest" at bounding box center [779, 381] width 46 height 9
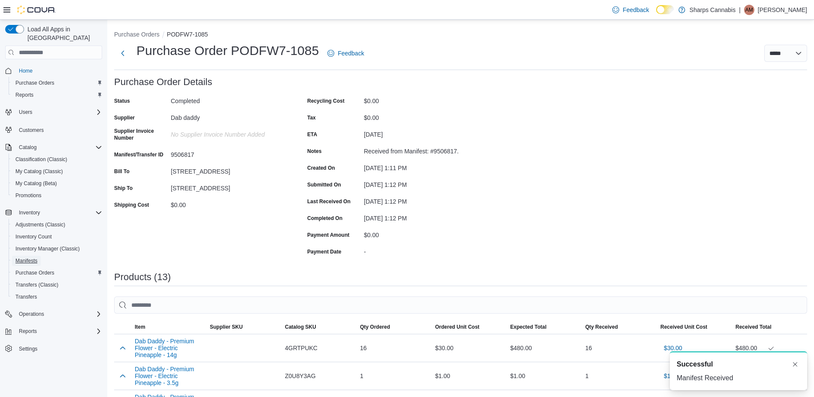
drag, startPoint x: 34, startPoint y: 255, endPoint x: 147, endPoint y: 258, distance: 113.4
click at [34, 255] on span "Manifests" at bounding box center [26, 260] width 22 height 10
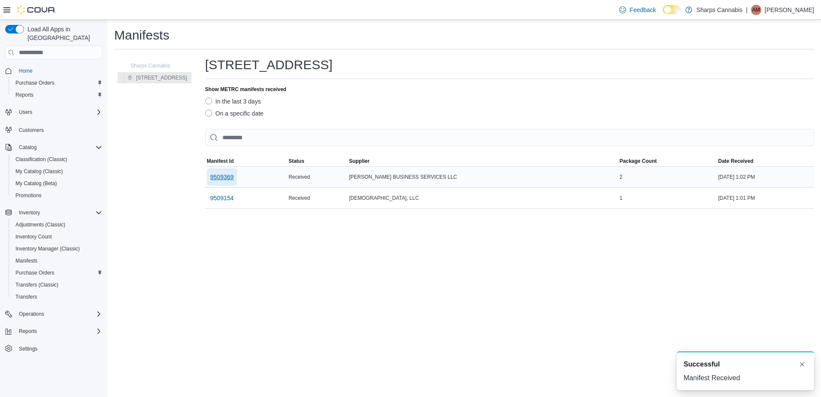
click at [229, 177] on span "9509369" at bounding box center [222, 177] width 24 height 9
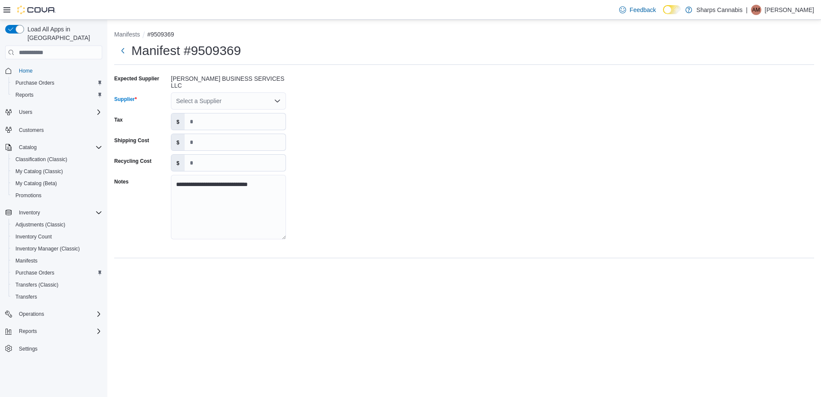
click at [211, 103] on div "Select a Supplier" at bounding box center [228, 100] width 115 height 17
type input "***"
click at [209, 109] on span "nab is" at bounding box center [233, 111] width 94 height 9
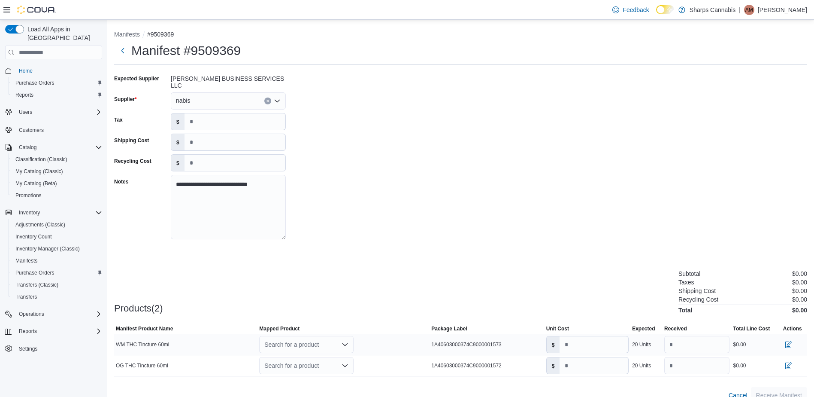
click at [341, 344] on div "Search for a product" at bounding box center [306, 344] width 94 height 17
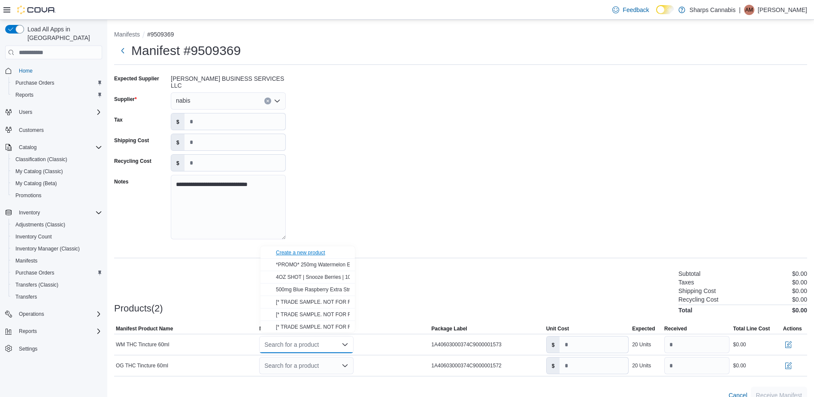
click at [305, 251] on div "Create a new product" at bounding box center [300, 252] width 49 height 7
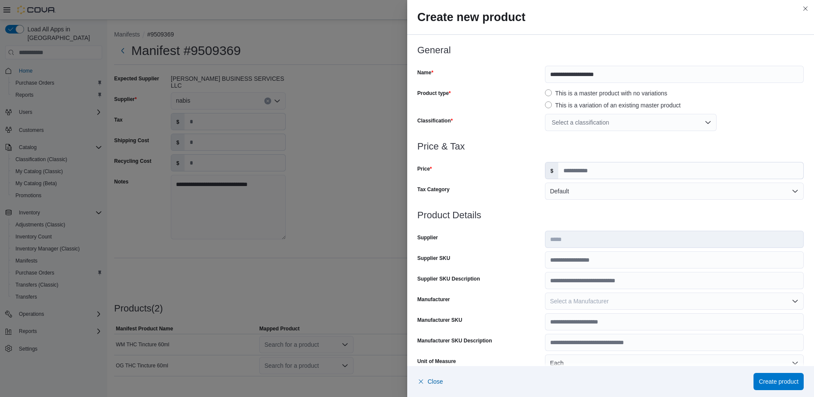
click at [554, 131] on div at bounding box center [611, 136] width 387 height 10
click at [597, 125] on div "Select a classification" at bounding box center [631, 122] width 172 height 17
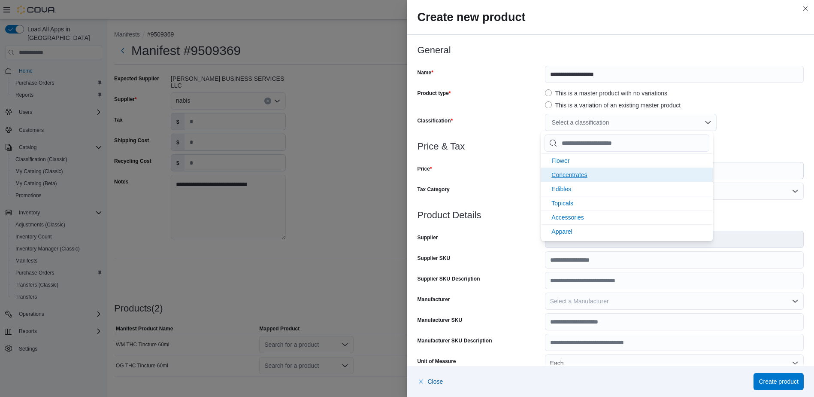
click at [591, 173] on li "Concentrates" at bounding box center [627, 174] width 172 height 14
click at [739, 171] on input "Price" at bounding box center [681, 170] width 245 height 16
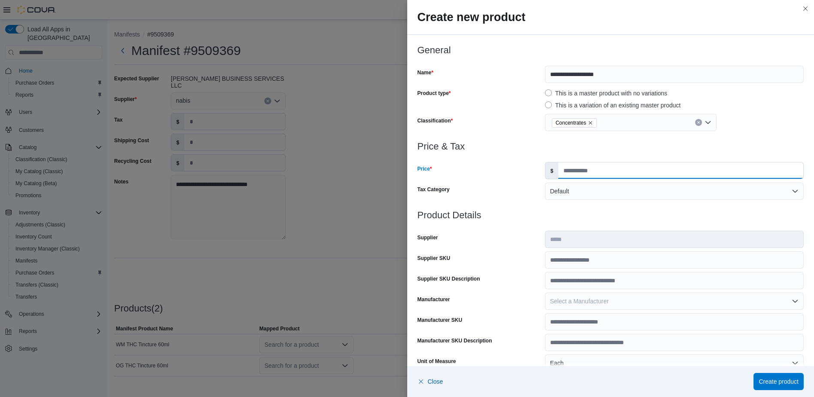
type input "*****"
type input "*"
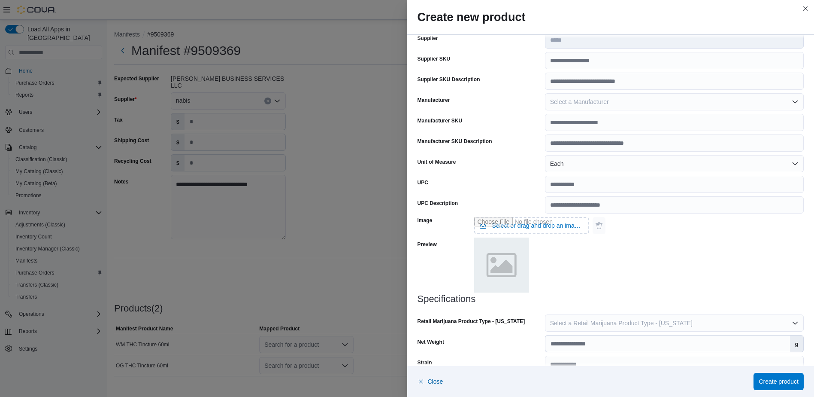
scroll to position [216, 0]
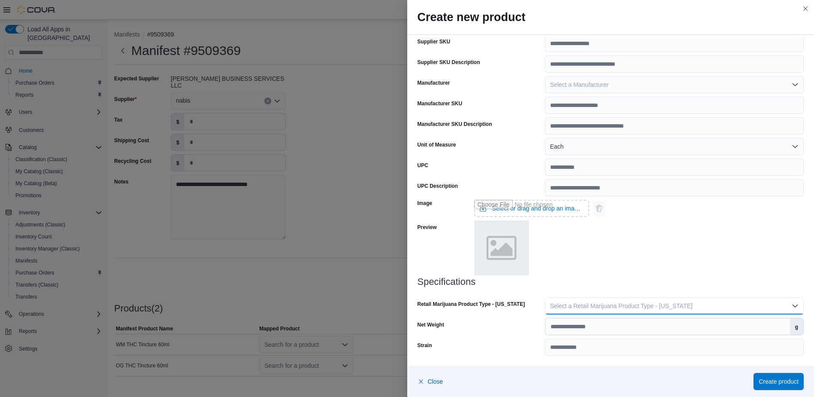
click at [619, 307] on span "Select a Retail Marijuana Product Type - [US_STATE]" at bounding box center [621, 305] width 143 height 7
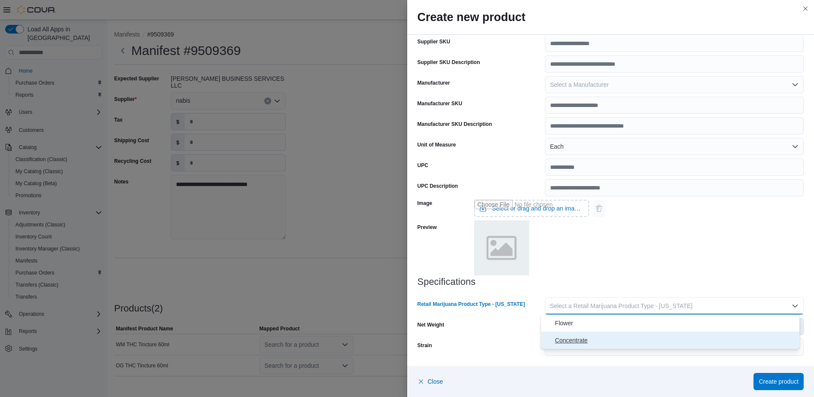
click at [613, 334] on button "Concentrate" at bounding box center [670, 339] width 258 height 17
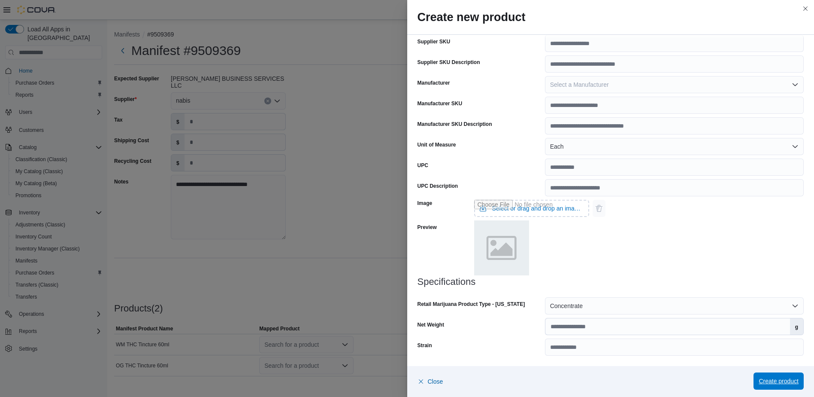
click at [777, 384] on span "Create product" at bounding box center [779, 381] width 40 height 9
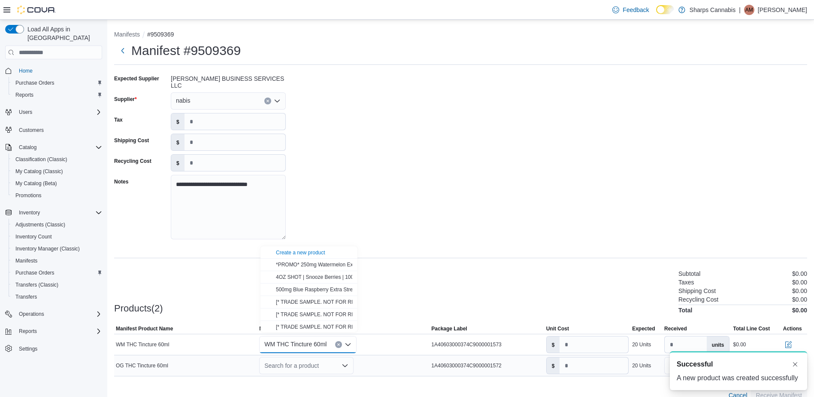
click at [337, 363] on div "Search for a product" at bounding box center [306, 365] width 94 height 17
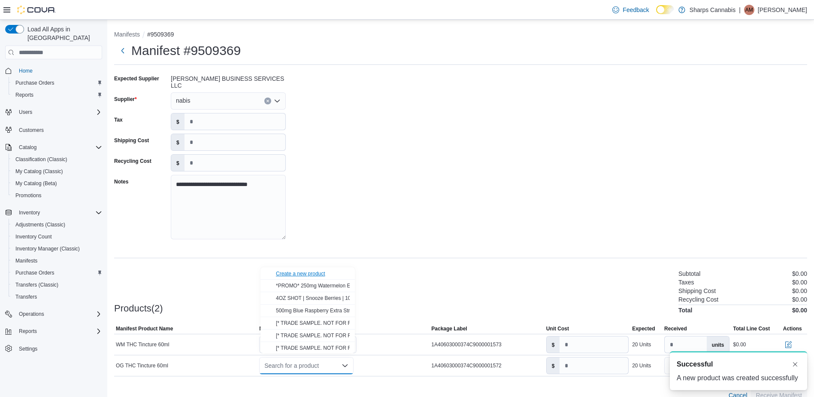
click at [301, 273] on div "Create a new product" at bounding box center [300, 273] width 49 height 7
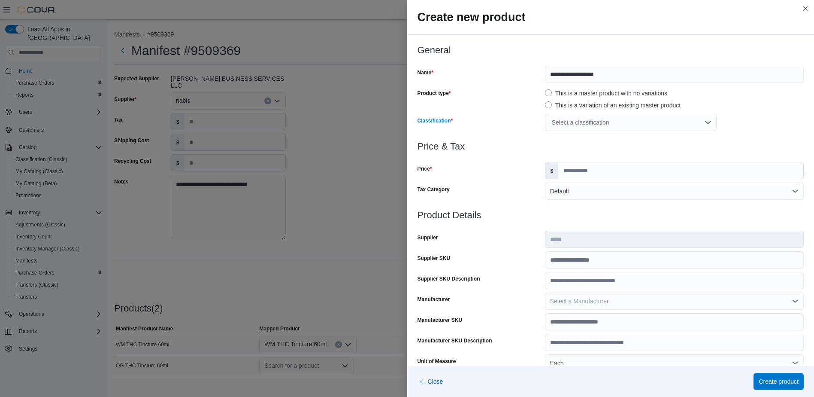
click at [591, 126] on div "Select a classification" at bounding box center [631, 122] width 172 height 17
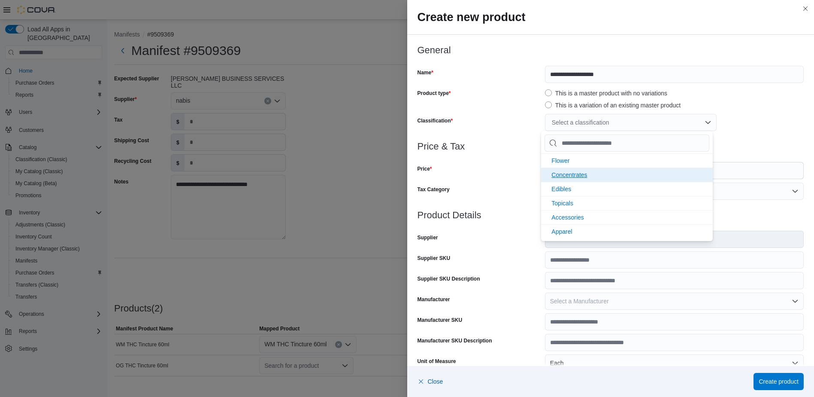
click at [592, 171] on li "Concentrates" at bounding box center [627, 174] width 172 height 14
click at [748, 168] on input "Price" at bounding box center [681, 170] width 245 height 16
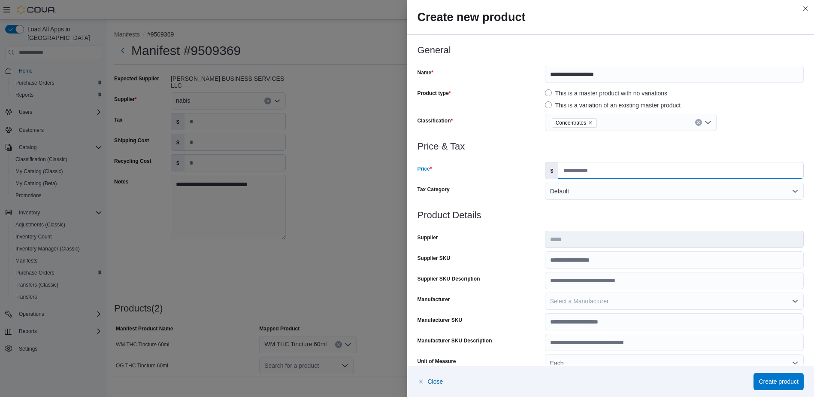
type input "*****"
type input "*"
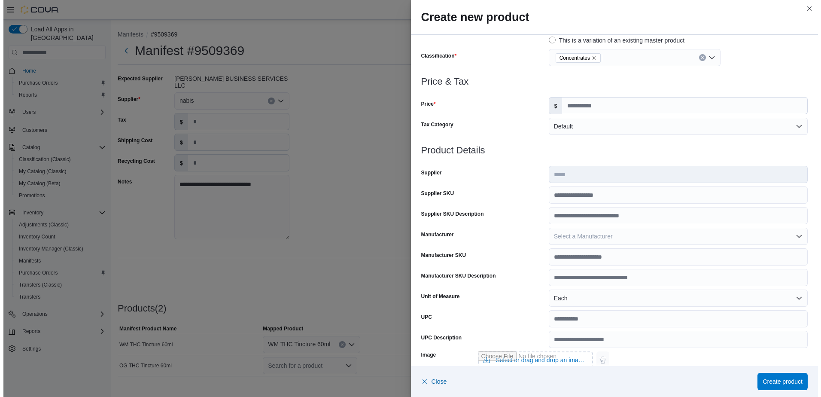
scroll to position [216, 0]
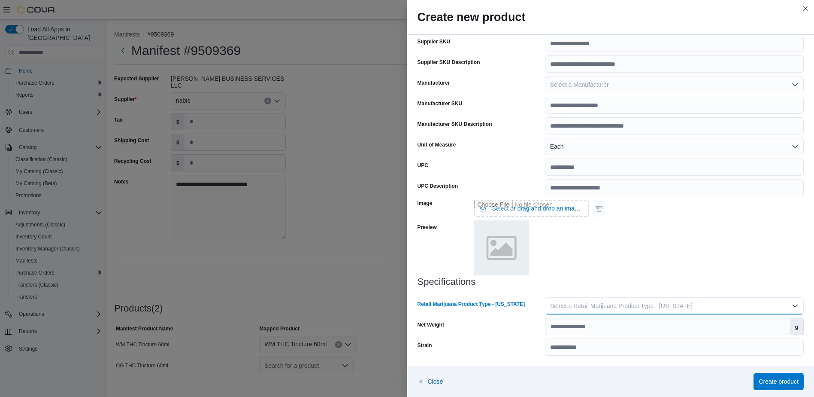
click at [671, 306] on span "Select a Retail Marijuana Product Type - [US_STATE]" at bounding box center [621, 305] width 143 height 7
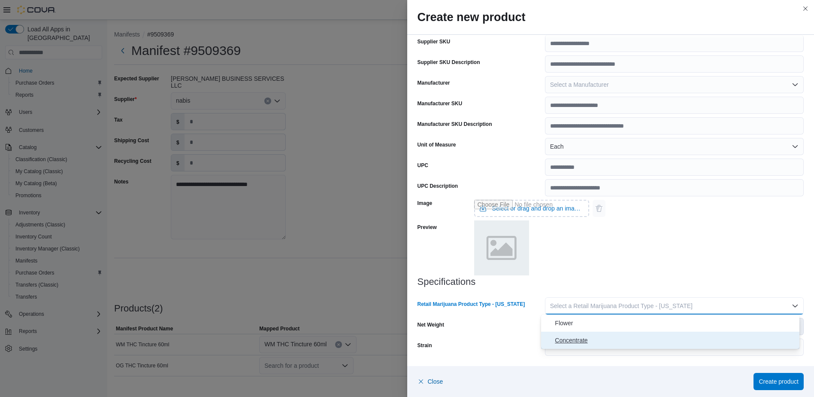
click at [668, 334] on button "Concentrate" at bounding box center [670, 339] width 258 height 17
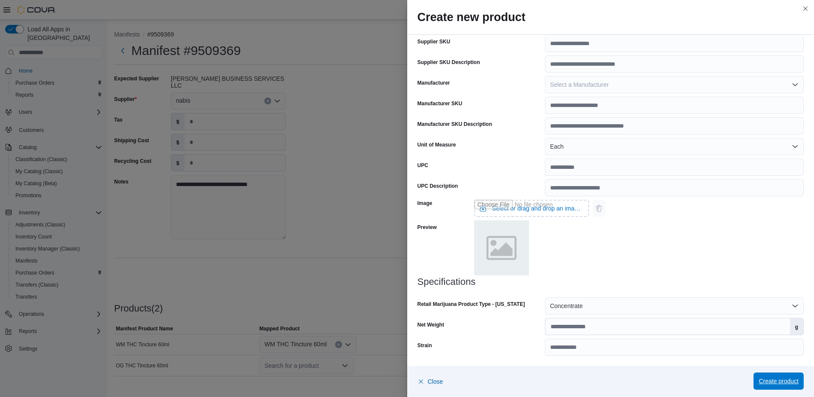
click at [784, 374] on span "Create product" at bounding box center [779, 380] width 40 height 17
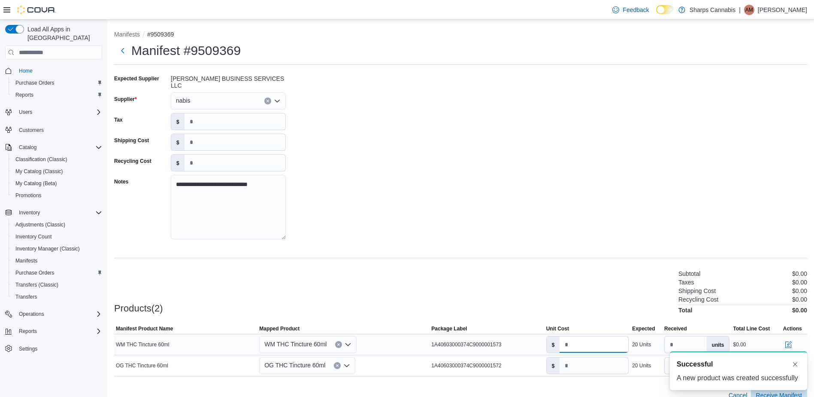
click at [584, 343] on input "number" at bounding box center [594, 344] width 69 height 16
type input "**"
click at [586, 358] on input "*" at bounding box center [594, 365] width 69 height 16
type input "**"
click at [793, 364] on button "Dismiss toast" at bounding box center [795, 363] width 10 height 10
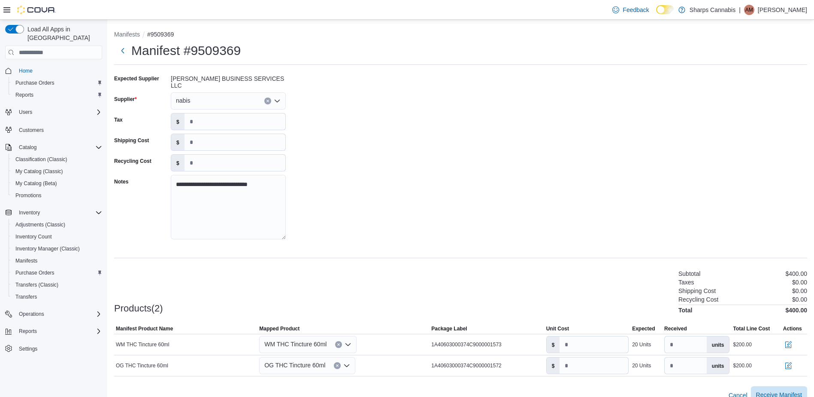
click at [786, 392] on span "Receive Manifest" at bounding box center [779, 394] width 46 height 9
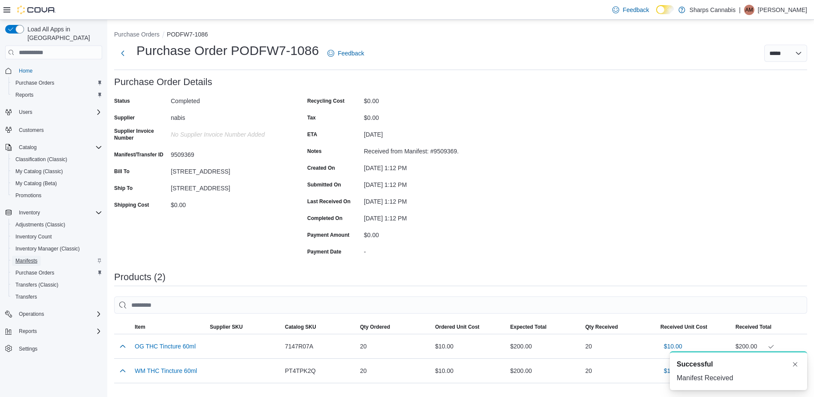
click at [22, 257] on span "Manifests" at bounding box center [26, 260] width 22 height 7
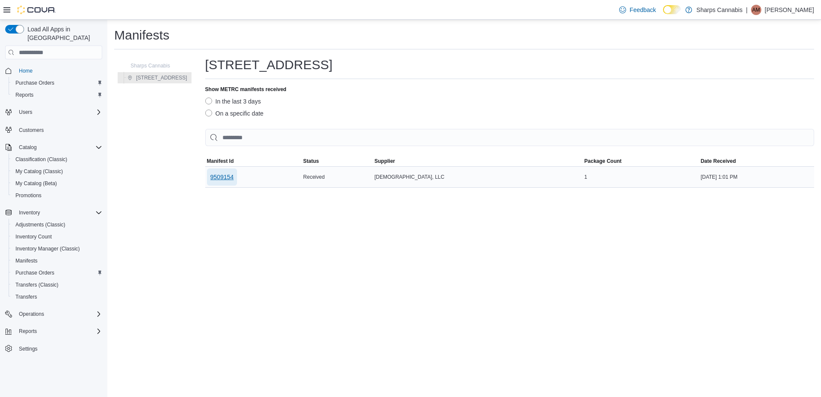
click at [234, 179] on span "9509154" at bounding box center [222, 177] width 24 height 9
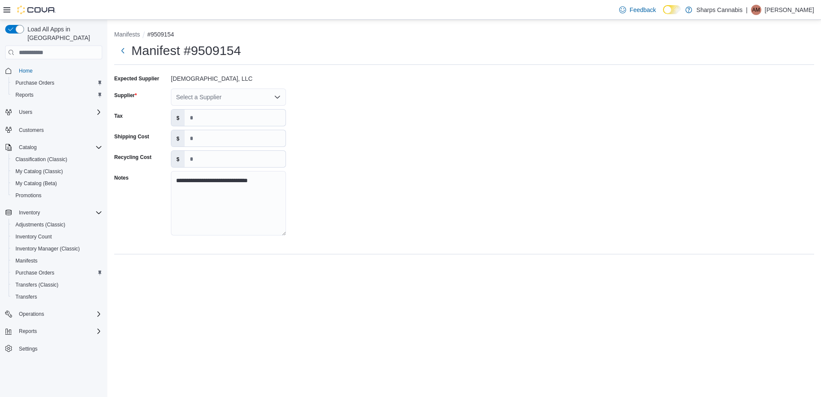
click at [218, 101] on div "Select a Supplier" at bounding box center [228, 96] width 115 height 17
type input "***"
click at [201, 121] on span "jet ty" at bounding box center [233, 124] width 94 height 9
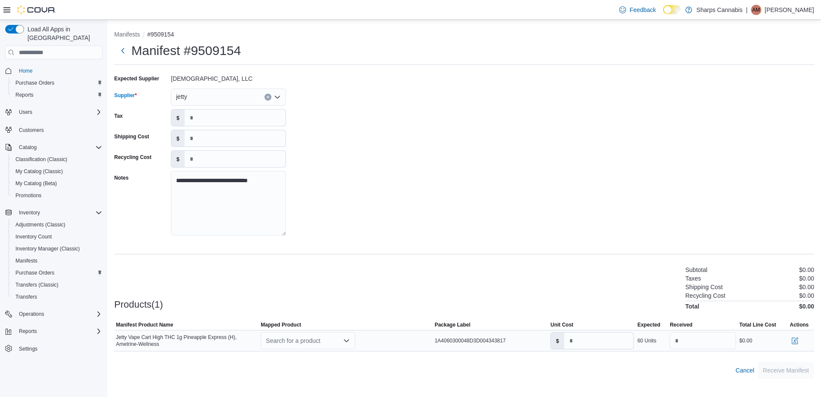
click at [309, 340] on div "Search for a product" at bounding box center [308, 340] width 94 height 17
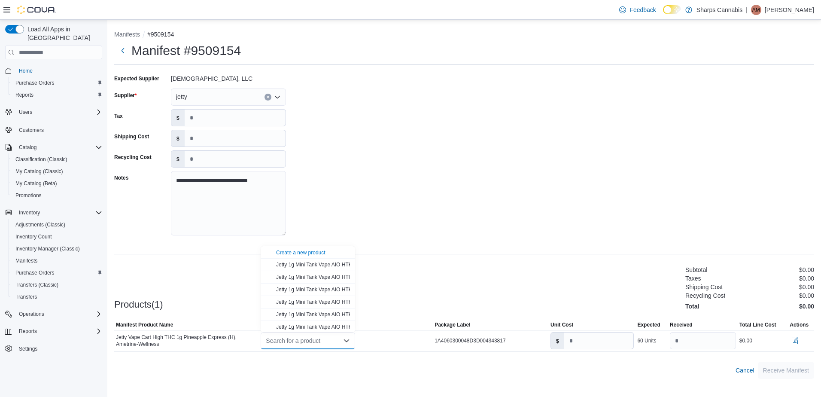
click at [298, 252] on div "Create a new product" at bounding box center [300, 252] width 49 height 7
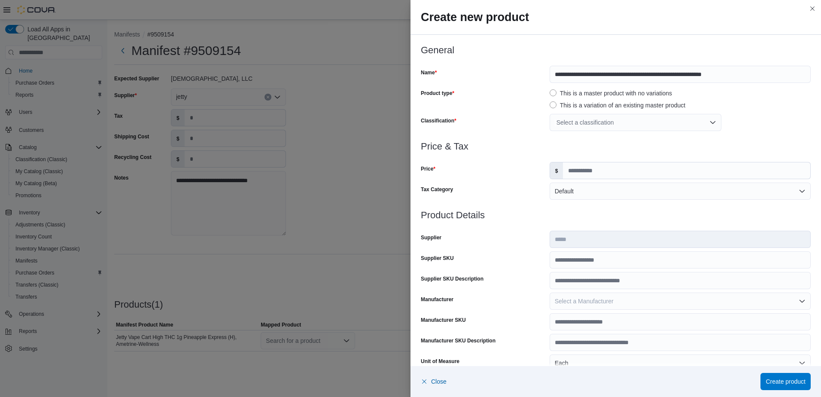
click at [602, 117] on div "Select a classification" at bounding box center [636, 122] width 172 height 17
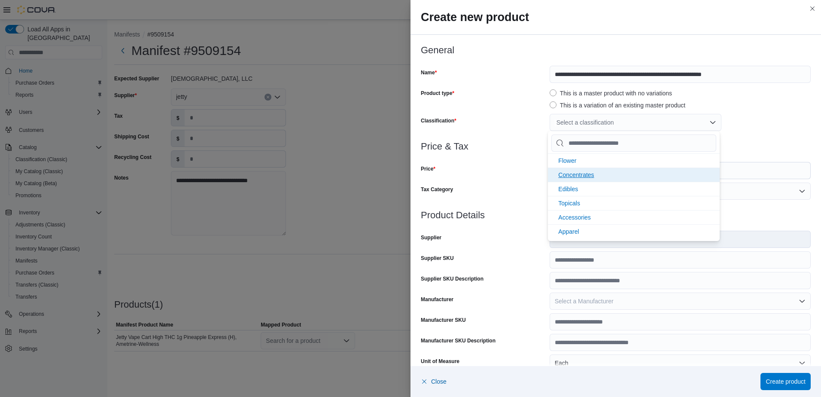
click at [594, 179] on li "Concentrates" at bounding box center [634, 174] width 172 height 14
click at [742, 170] on input "Price" at bounding box center [686, 170] width 247 height 16
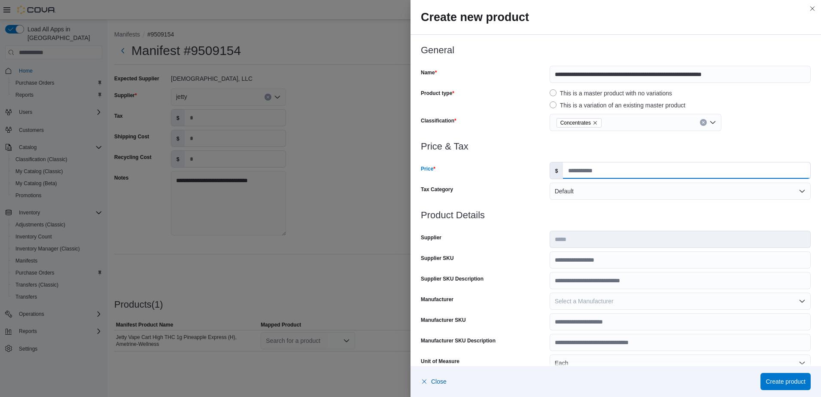
type input "*****"
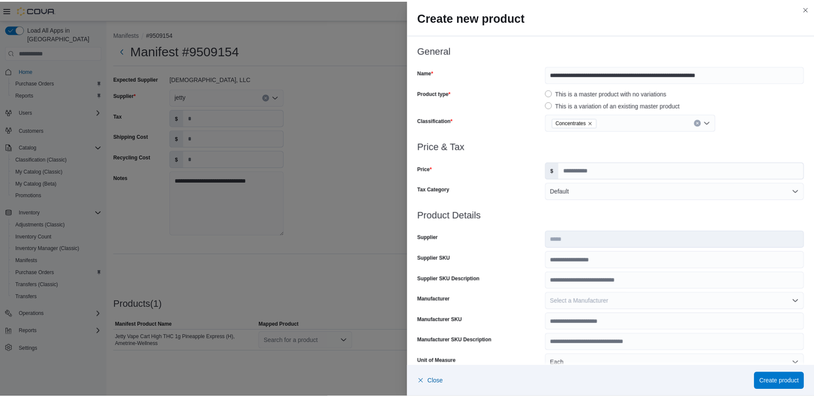
scroll to position [216, 0]
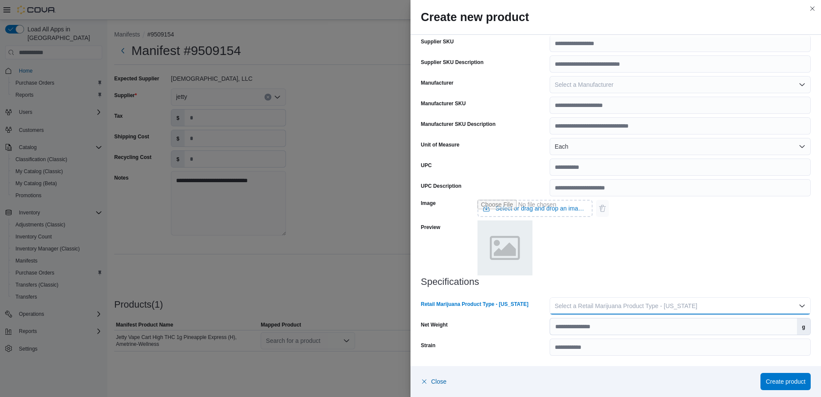
click at [636, 309] on span "Select a Retail Marijuana Product Type - [US_STATE]" at bounding box center [626, 305] width 143 height 7
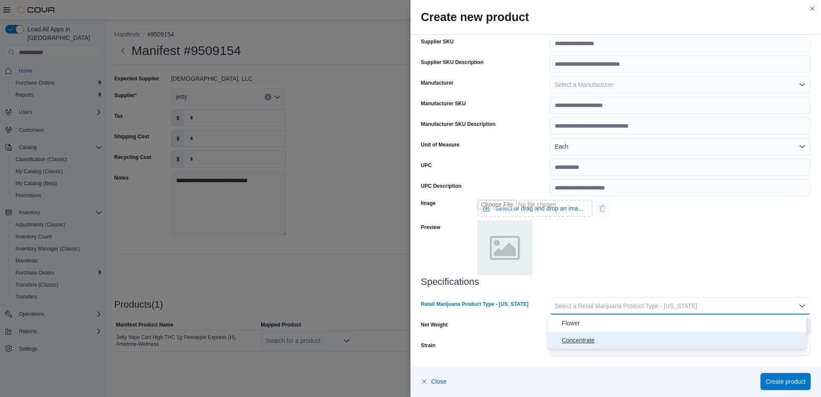
click at [621, 344] on span "Concentrate" at bounding box center [682, 340] width 241 height 10
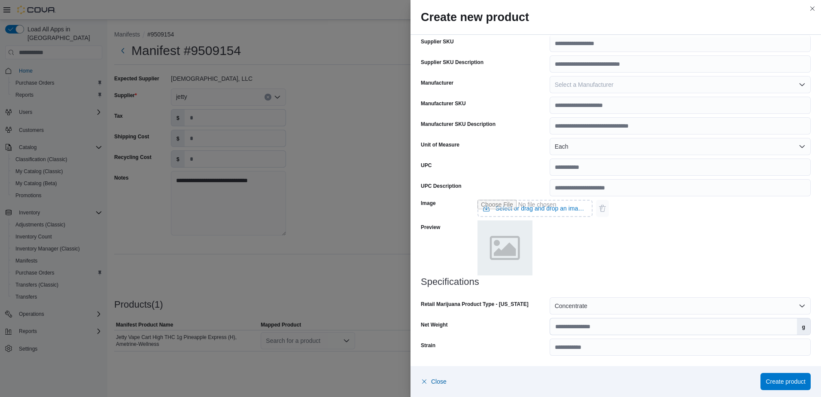
click at [617, 335] on div "Specifications Retail Marijuana Product Type - [US_STATE] Concentrate Net Weigh…" at bounding box center [616, 315] width 390 height 79
click at [628, 330] on input "Net Weight" at bounding box center [673, 326] width 247 height 16
type input "*"
click at [773, 377] on span "Create product" at bounding box center [786, 381] width 40 height 9
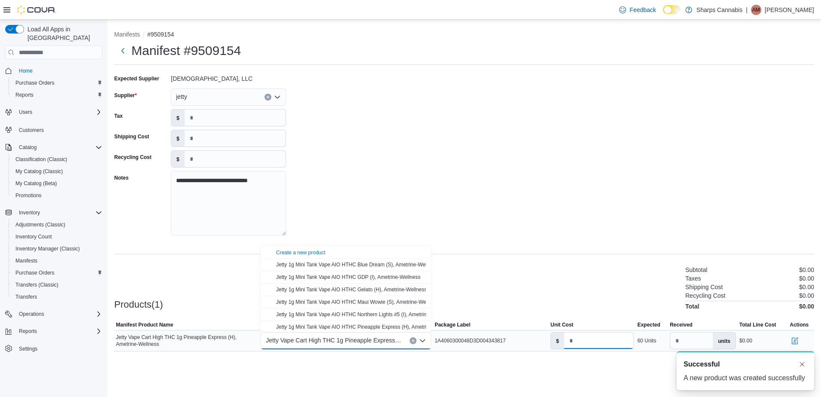
click at [600, 344] on input "number" at bounding box center [599, 340] width 70 height 16
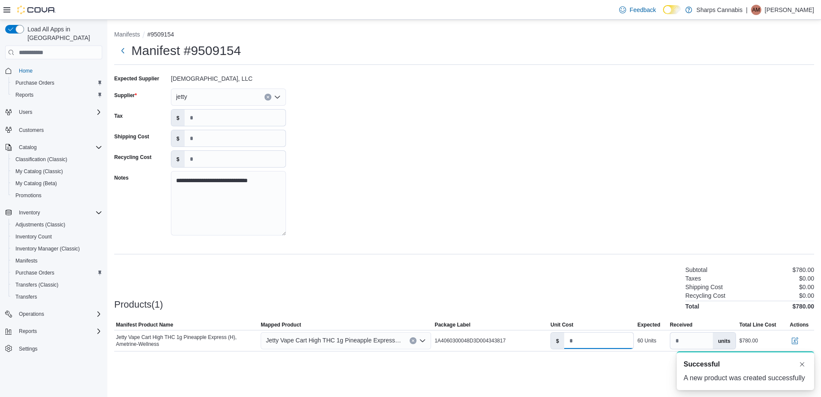
type input "**"
click at [608, 356] on div at bounding box center [464, 356] width 700 height 10
click at [805, 364] on button "Dismiss toast" at bounding box center [802, 363] width 10 height 10
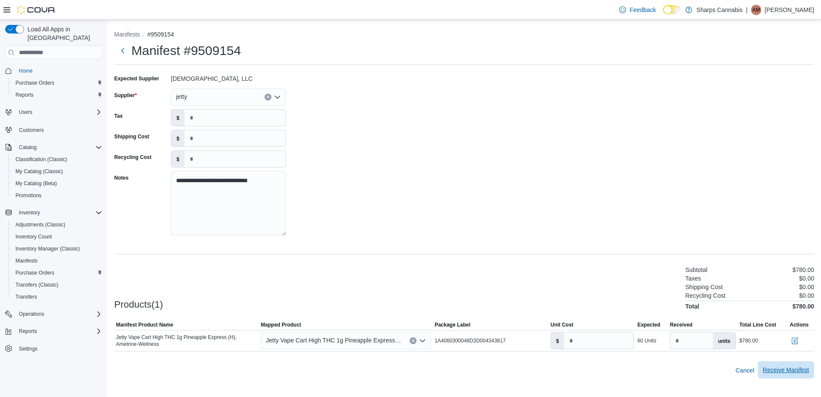
click at [793, 375] on span "Receive Manifest" at bounding box center [786, 369] width 46 height 17
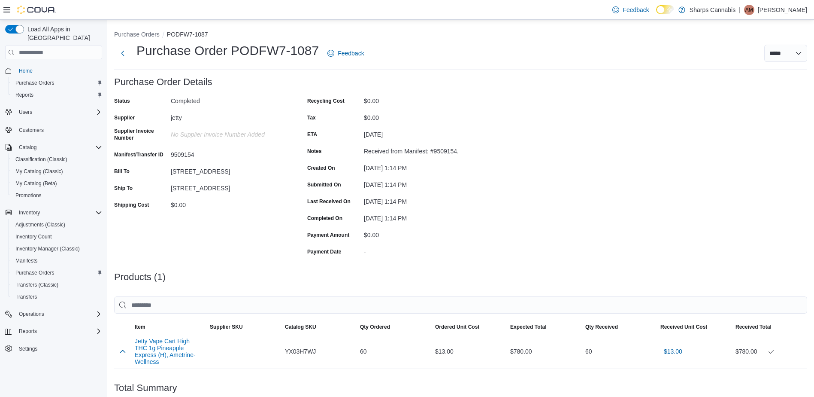
click at [753, 11] on span "AM" at bounding box center [750, 10] width 8 height 10
click at [751, 82] on span "Sign Out" at bounding box center [752, 84] width 23 height 9
